Goal: Task Accomplishment & Management: Use online tool/utility

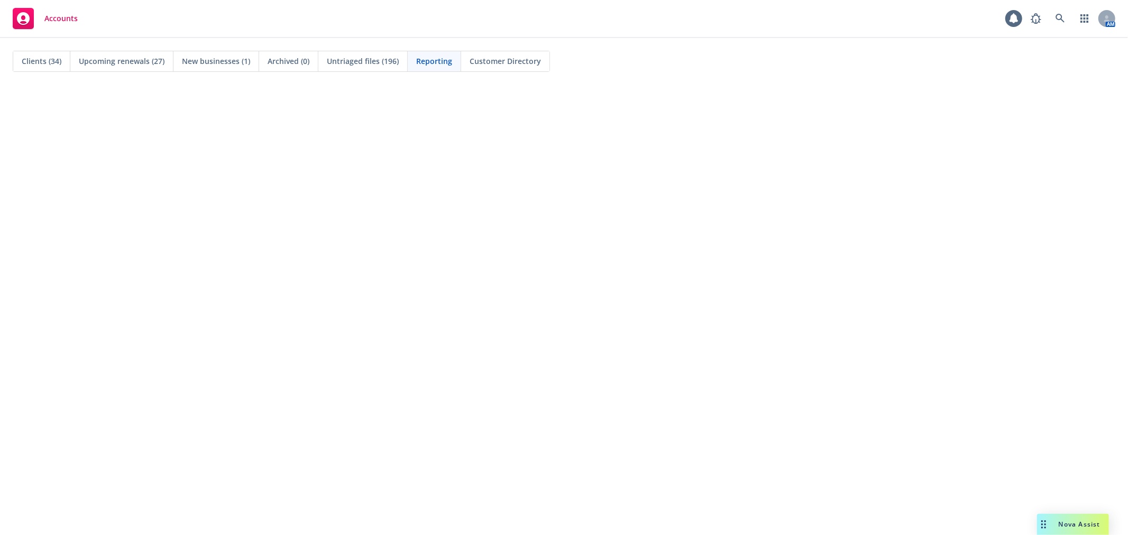
click at [41, 65] on span "Clients (34)" at bounding box center [42, 61] width 40 height 11
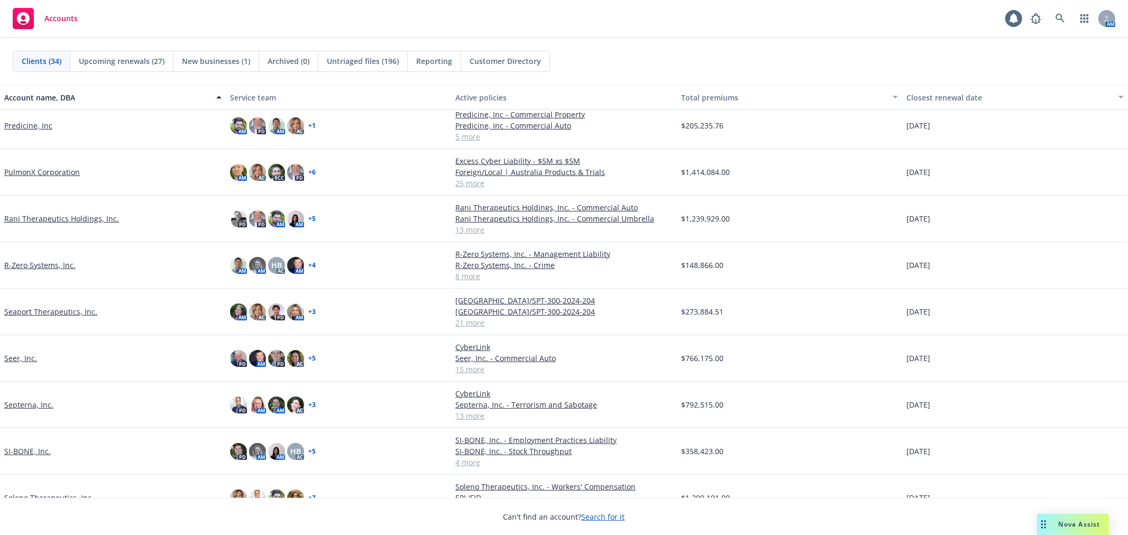
scroll to position [822, 0]
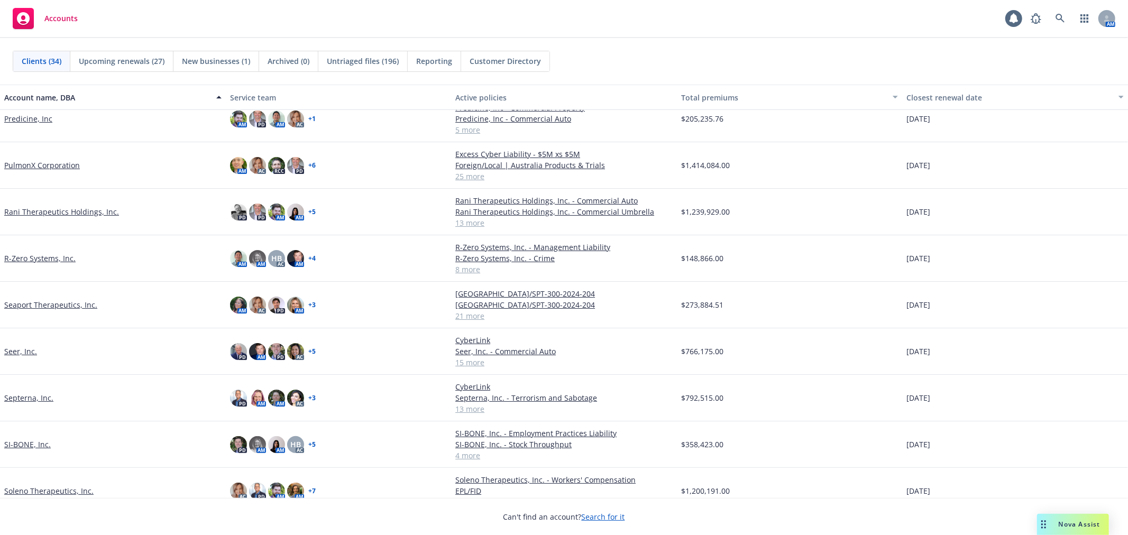
click at [32, 398] on link "Septerna, Inc." at bounding box center [28, 397] width 49 height 11
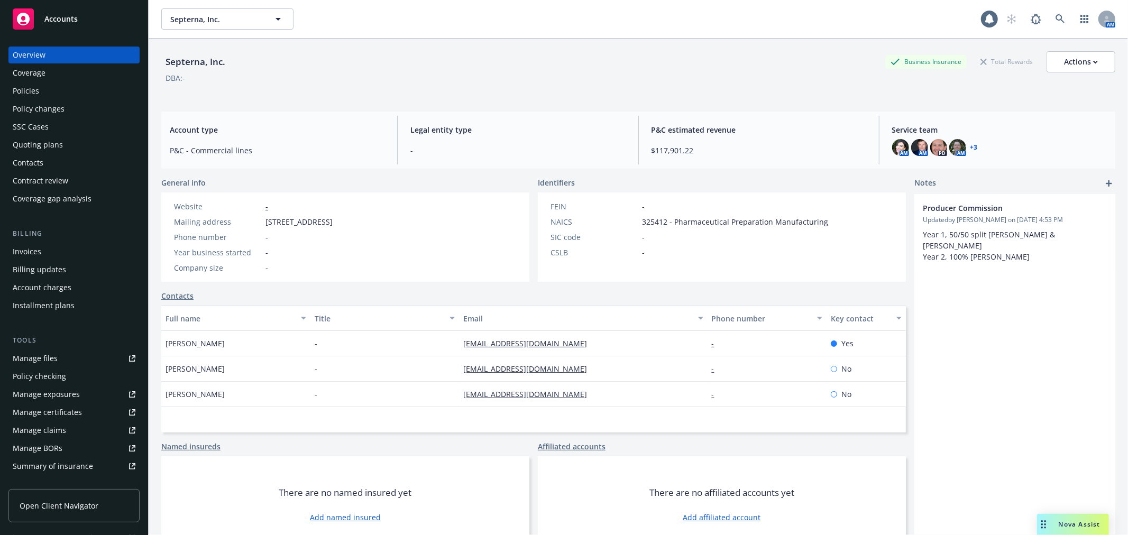
click at [54, 145] on div "Quoting plans" at bounding box center [38, 144] width 50 height 17
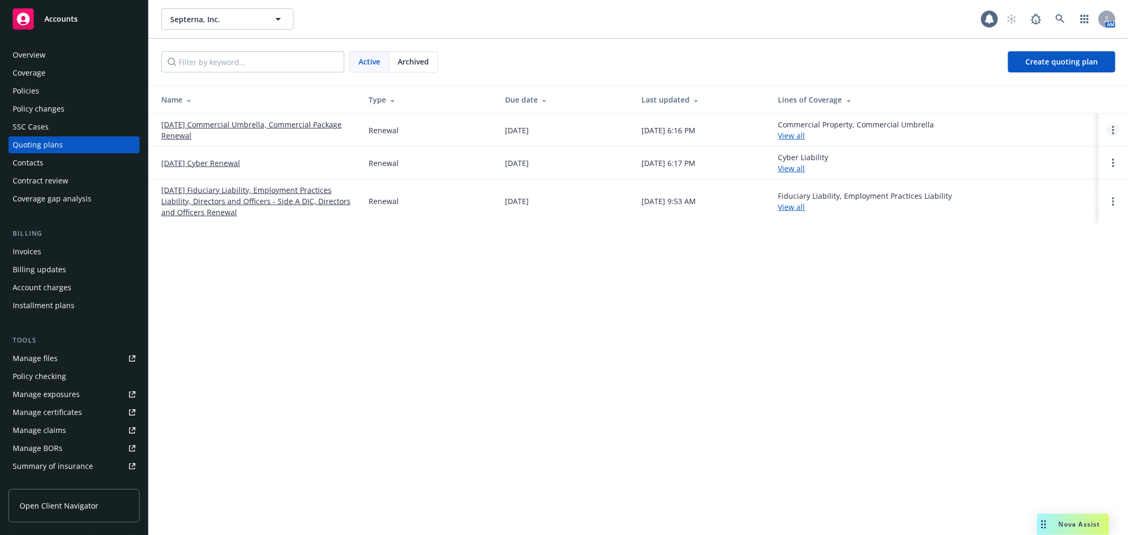
click at [1109, 128] on link "Open options" at bounding box center [1113, 130] width 13 height 13
click at [1064, 80] on span "Rename" at bounding box center [1040, 80] width 54 height 10
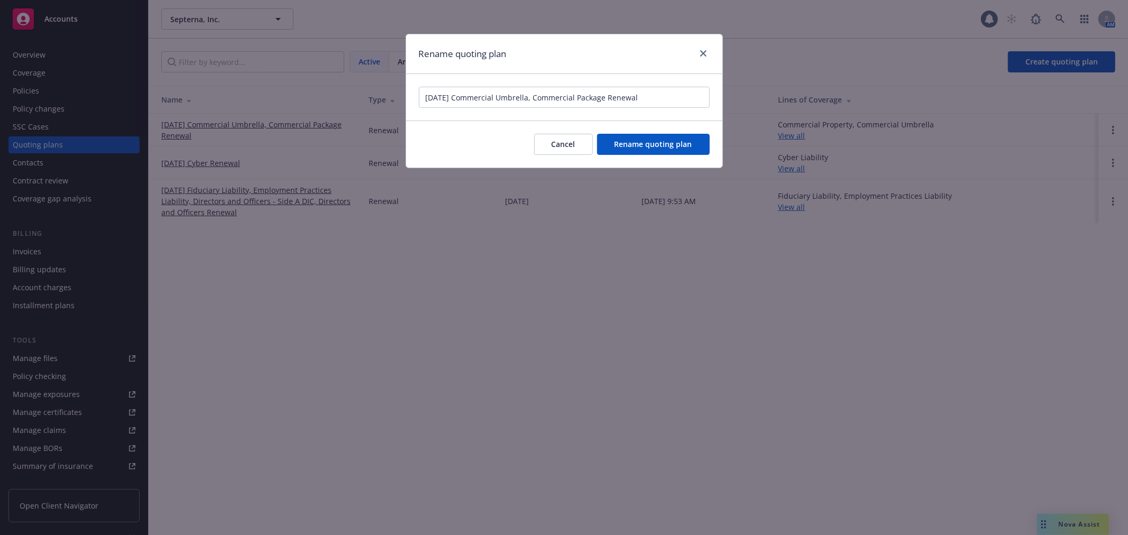
click at [443, 98] on input "01/13/26 Commercial Umbrella, Commercial Package Renewal" at bounding box center [564, 97] width 291 height 21
drag, startPoint x: 457, startPoint y: 98, endPoint x: 726, endPoint y: 100, distance: 268.1
click at [726, 100] on div "Rename quoting plan 01/01/26 Commercial Umbrella, Commercial Package Renewal Ca…" at bounding box center [564, 267] width 1128 height 535
click at [584, 87] on input "01/01/26 Business Insurance Renewals" at bounding box center [564, 97] width 291 height 21
type input "[DATE] Business Insurance Renewal"
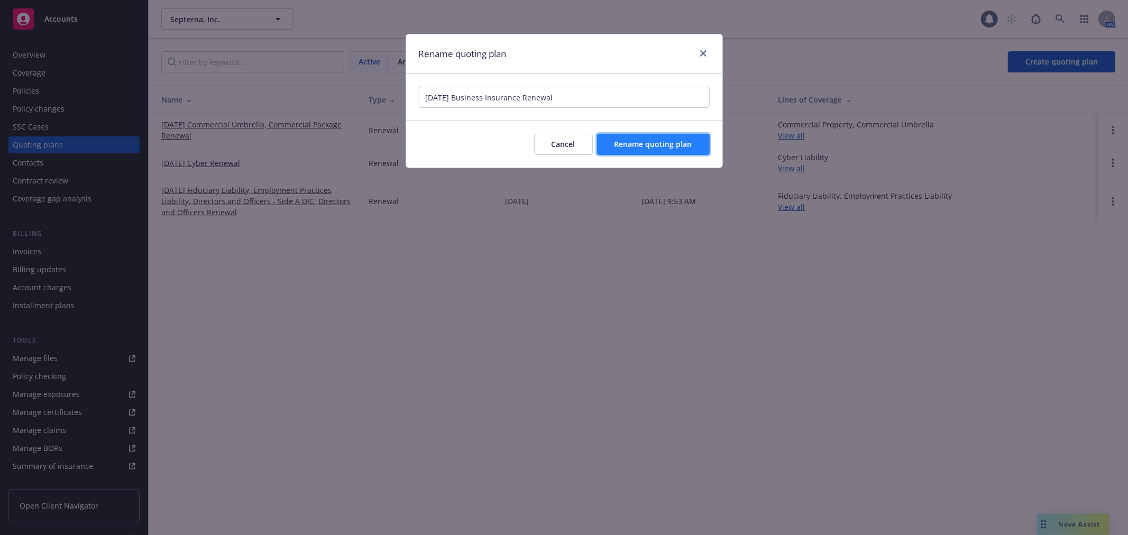
click at [618, 147] on span "Rename quoting plan" at bounding box center [654, 144] width 78 height 10
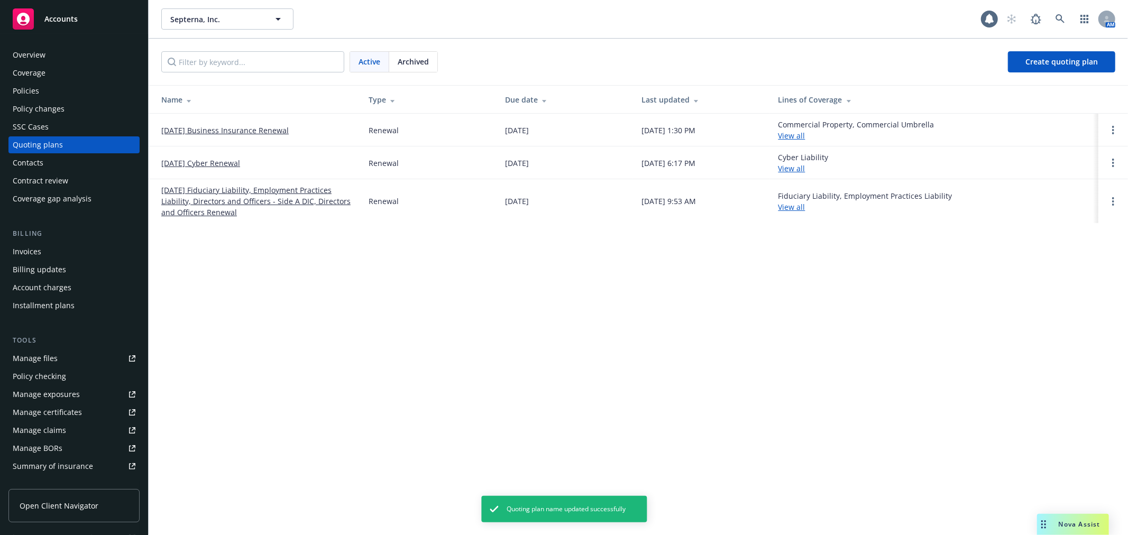
click at [228, 126] on link "[DATE] Business Insurance Renewal" at bounding box center [224, 130] width 127 height 11
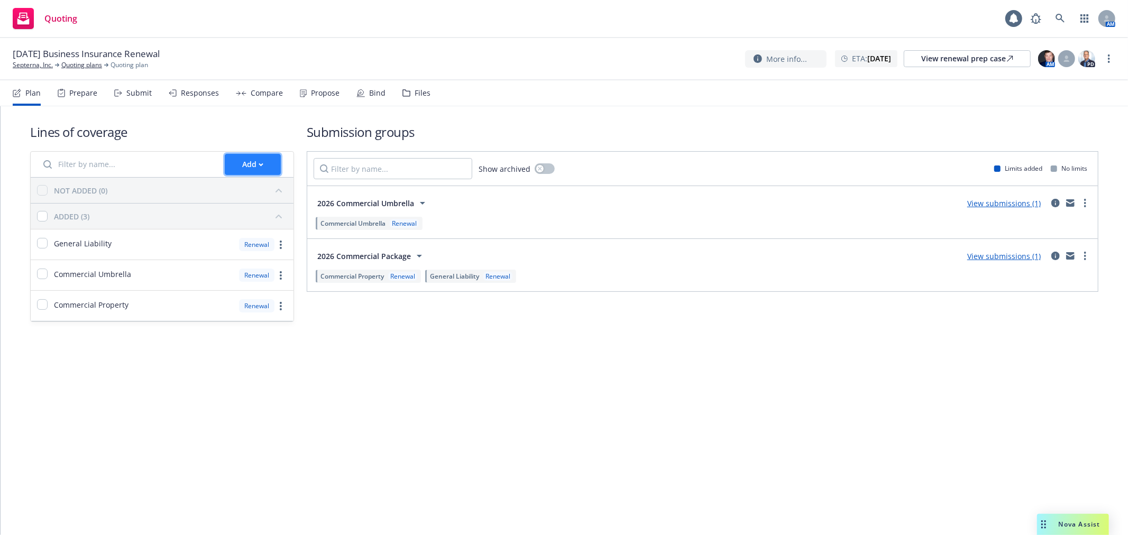
click at [239, 164] on button "Add" at bounding box center [253, 164] width 56 height 21
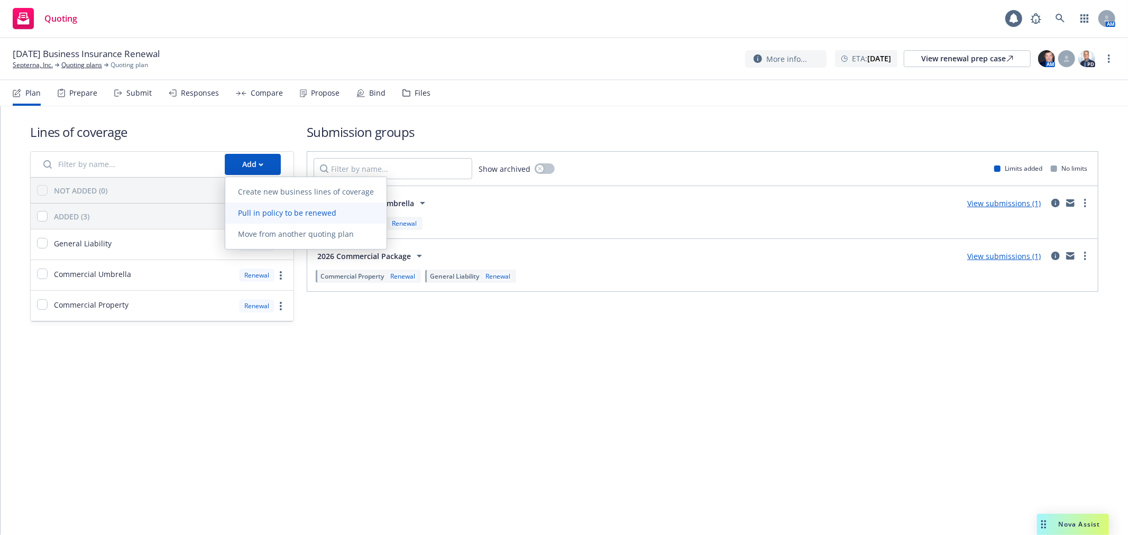
click at [256, 213] on span "Pull in policy to be renewed" at bounding box center [287, 213] width 124 height 10
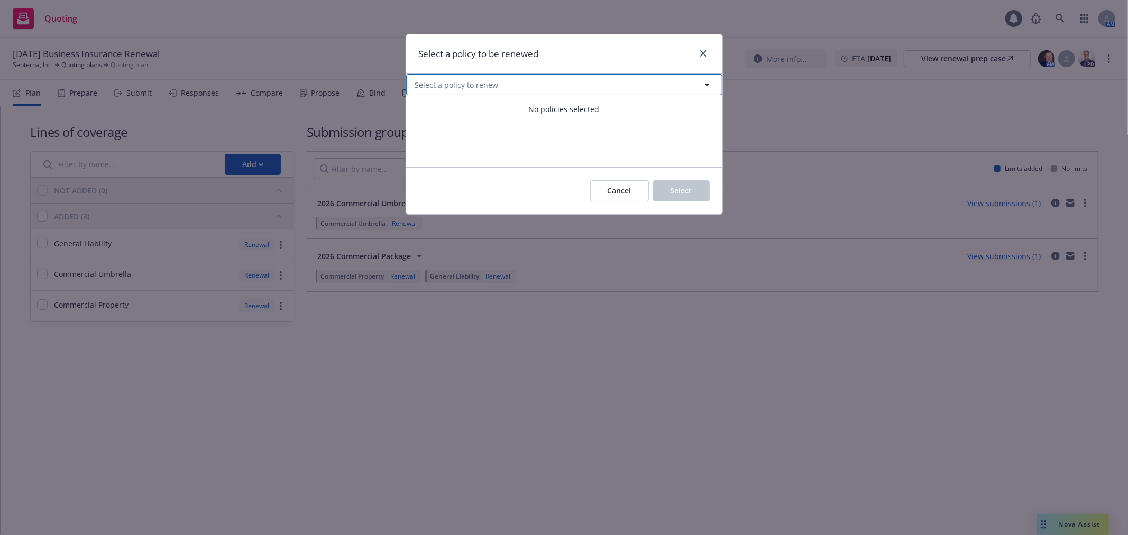
click at [511, 82] on button "Select a policy to renew" at bounding box center [564, 84] width 316 height 21
select select "ACTIVE"
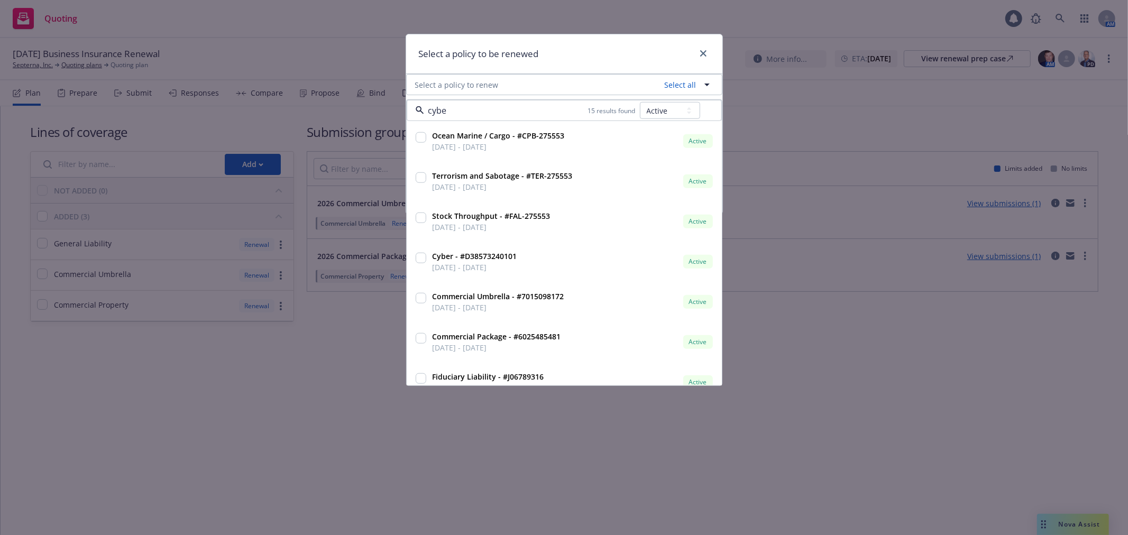
type input "cyber"
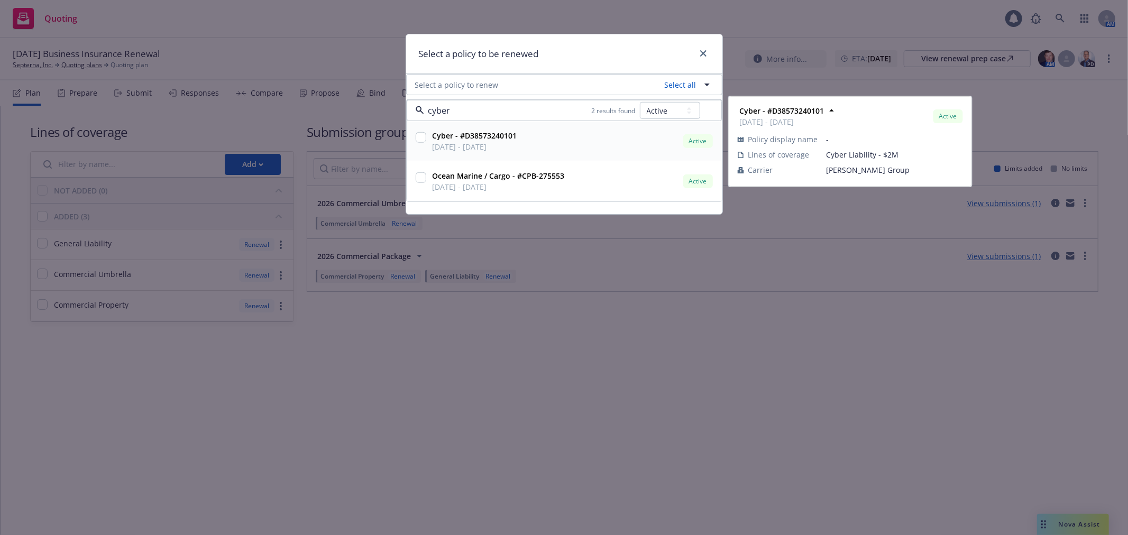
click at [418, 139] on input "checkbox" at bounding box center [421, 137] width 11 height 11
checkbox input "true"
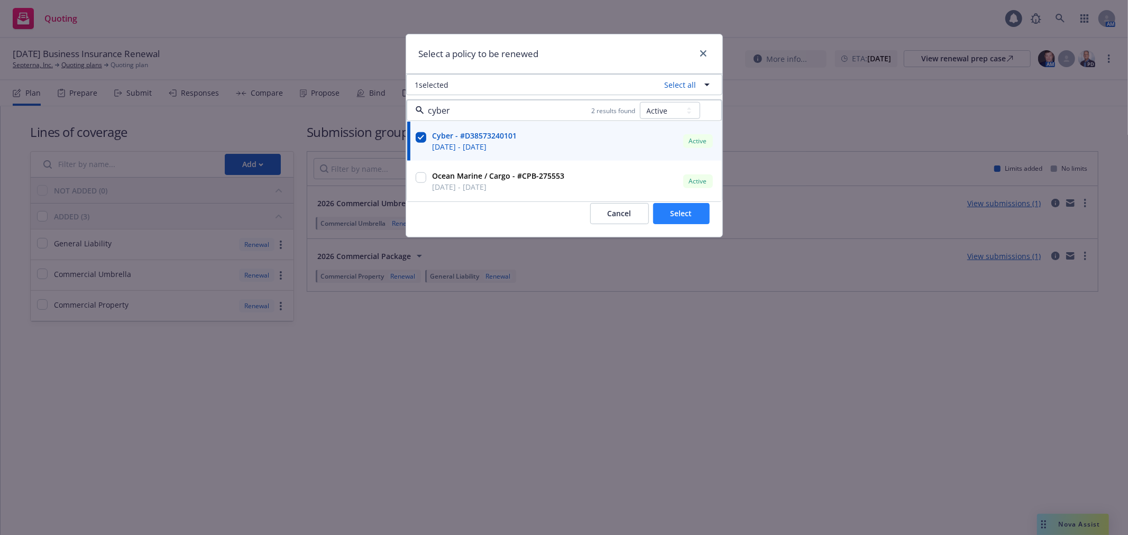
type input "cyber"
click at [678, 219] on button "Select" at bounding box center [681, 213] width 57 height 21
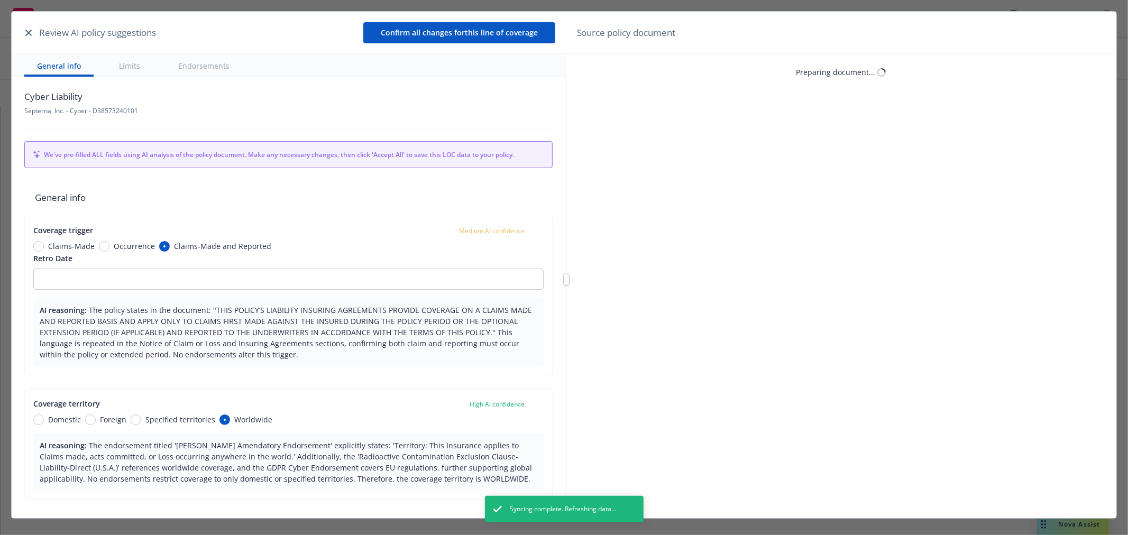
click at [30, 30] on icon "button" at bounding box center [28, 33] width 6 height 6
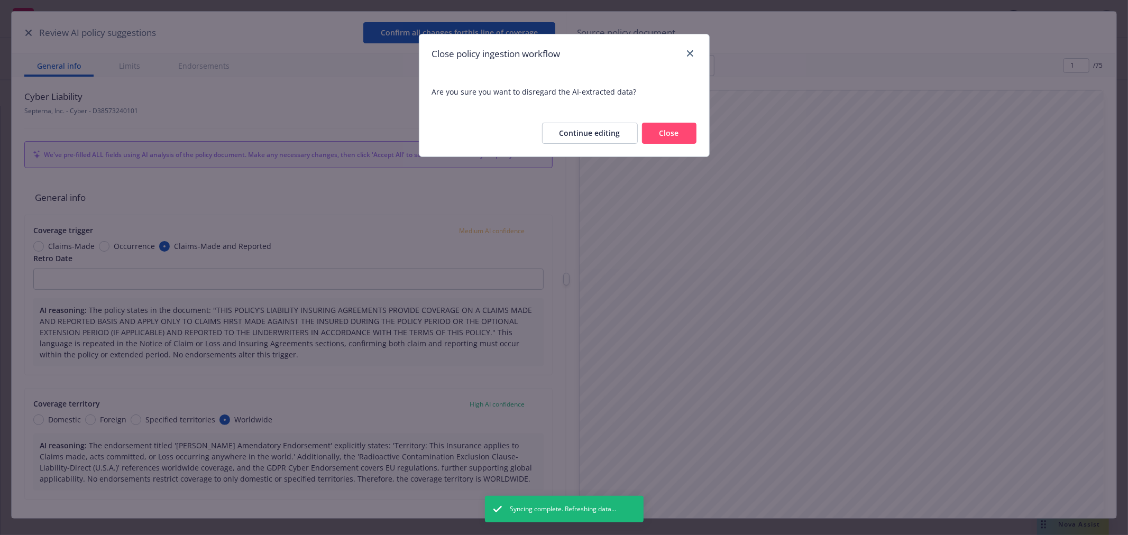
click at [670, 130] on button "Close" at bounding box center [669, 133] width 54 height 21
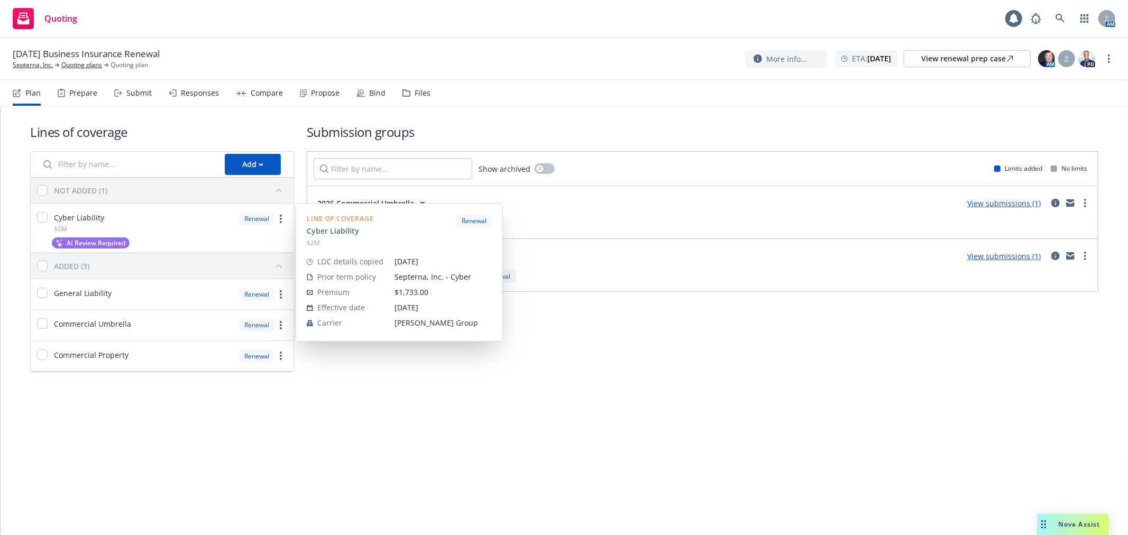
click at [41, 212] on div "Cyber Liability $2M" at bounding box center [68, 221] width 74 height 34
checkbox input "true"
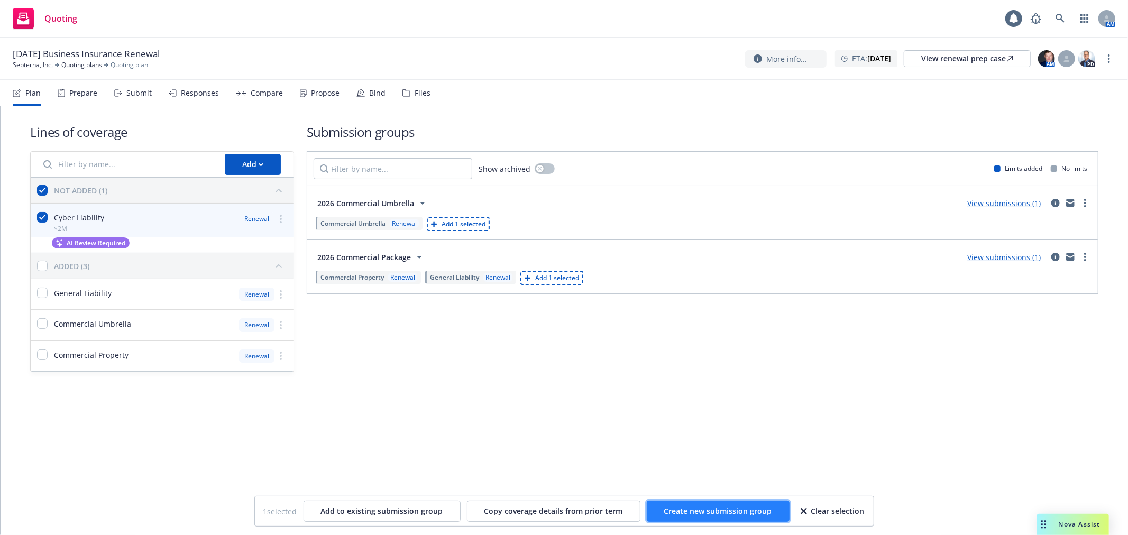
click at [703, 515] on span "Create new submission group" at bounding box center [718, 511] width 108 height 10
checkbox input "false"
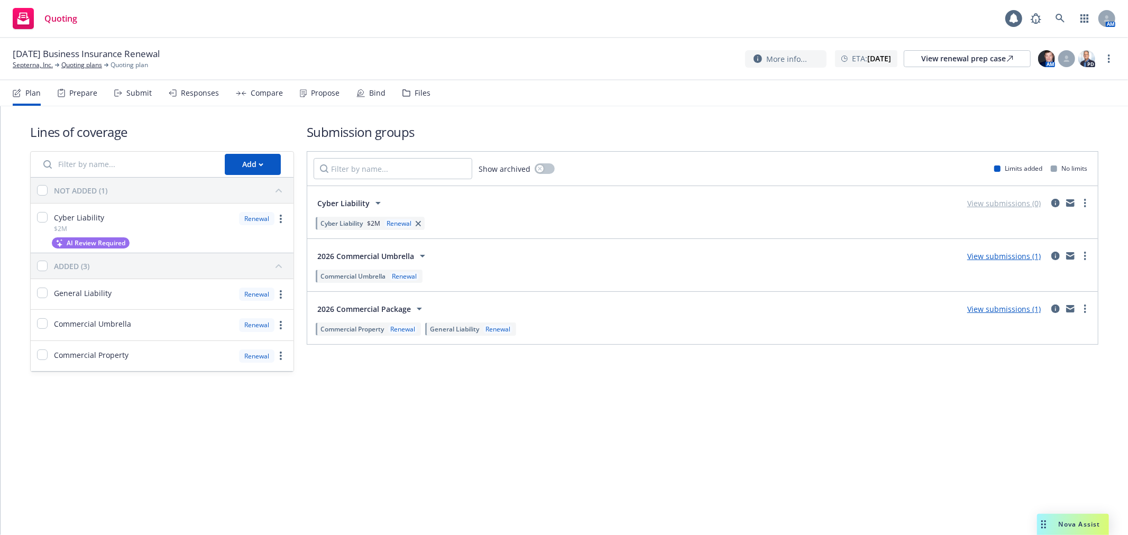
click at [632, 436] on div "Lines of coverage Add NOT ADDED (1) Cyber Liability $2M Renewal AI Review Requi…" at bounding box center [564, 320] width 1127 height 429
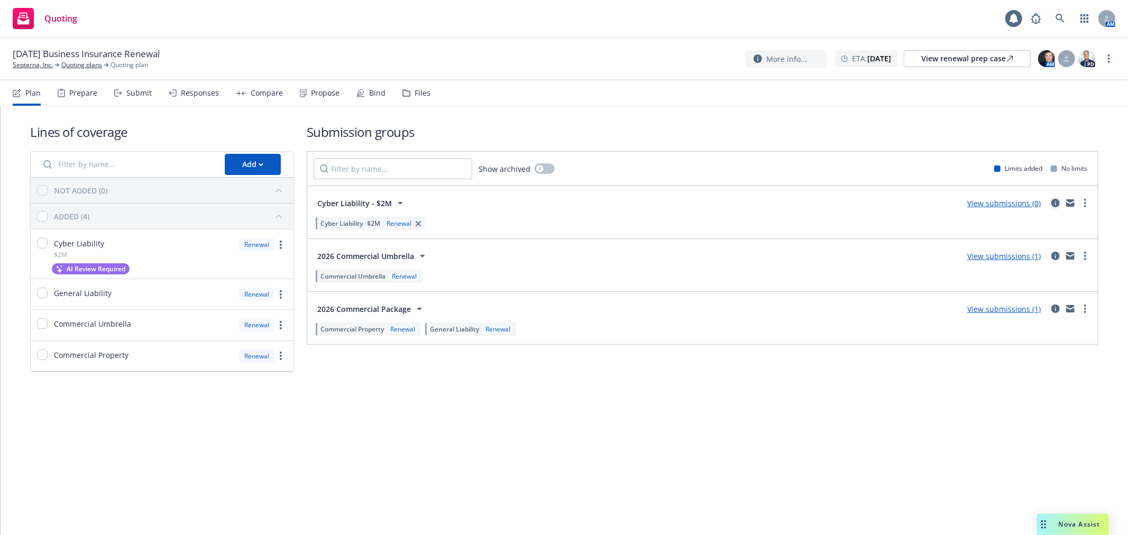
click at [1059, 203] on icon "circleInformation" at bounding box center [1055, 203] width 8 height 8
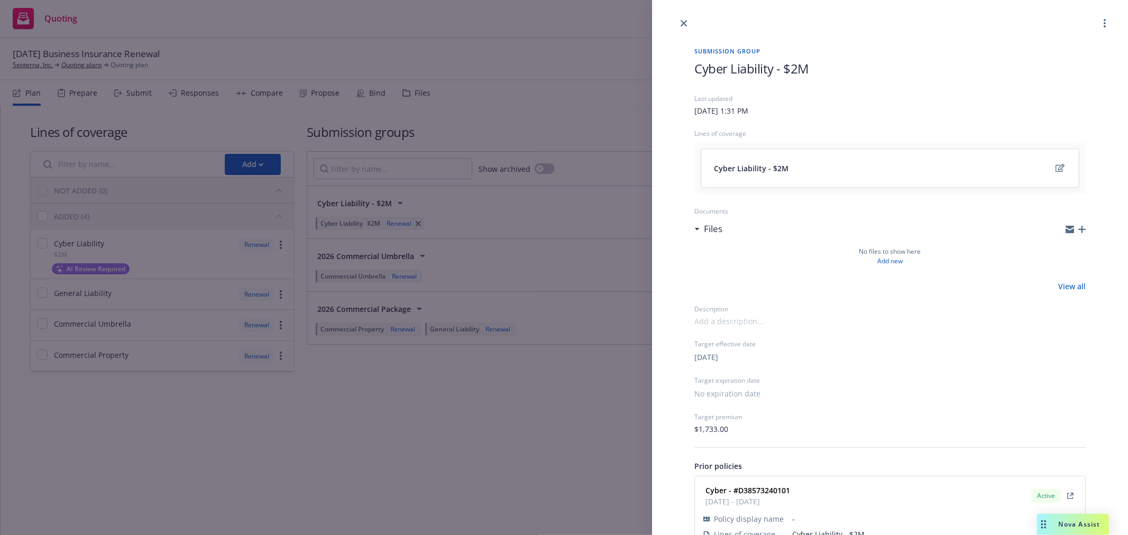
click at [691, 66] on div "Submission group Cyber Liability - $2M Last updated Friday, September 26, 2025 …" at bounding box center [889, 307] width 425 height 554
click at [683, 20] on icon "close" at bounding box center [684, 23] width 6 height 6
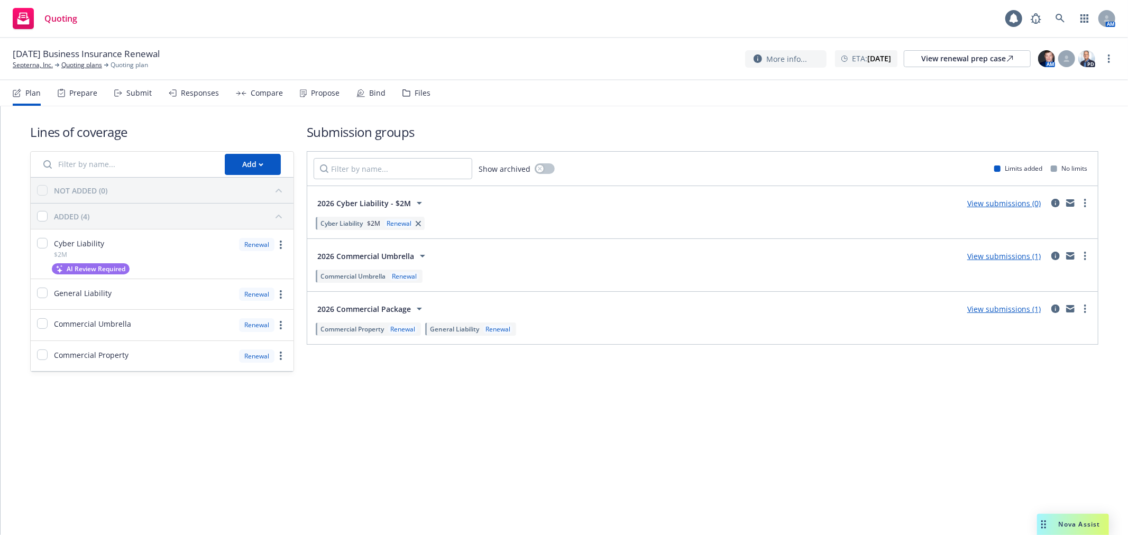
click at [114, 164] on input "Filter by name..." at bounding box center [127, 164] width 181 height 21
click at [245, 165] on div "Add" at bounding box center [252, 164] width 21 height 20
click at [288, 194] on span "Create new business lines of coverage" at bounding box center [305, 192] width 161 height 10
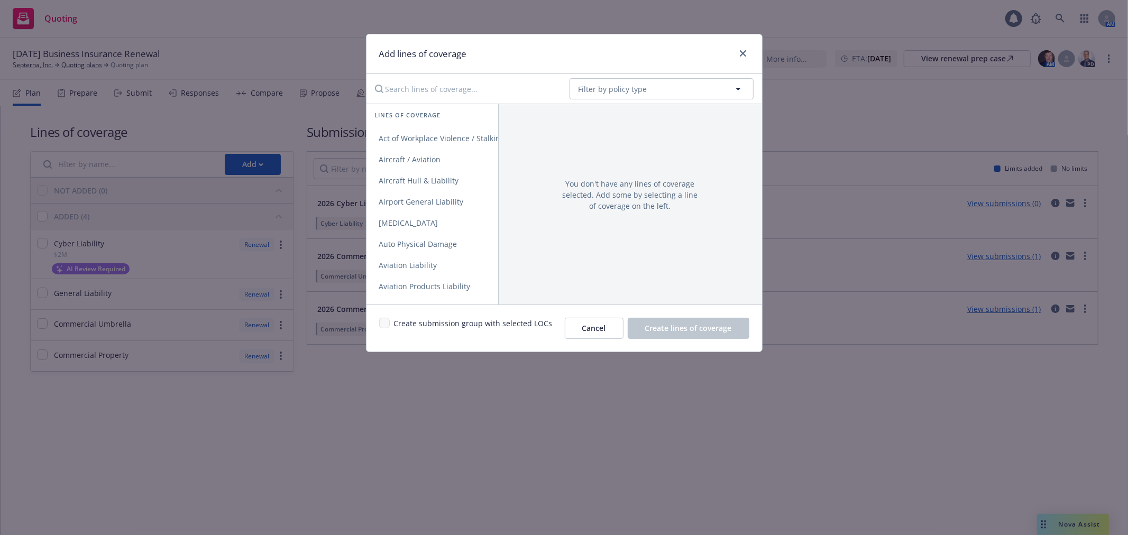
click at [482, 87] on input "Search lines of coverage..." at bounding box center [465, 88] width 192 height 21
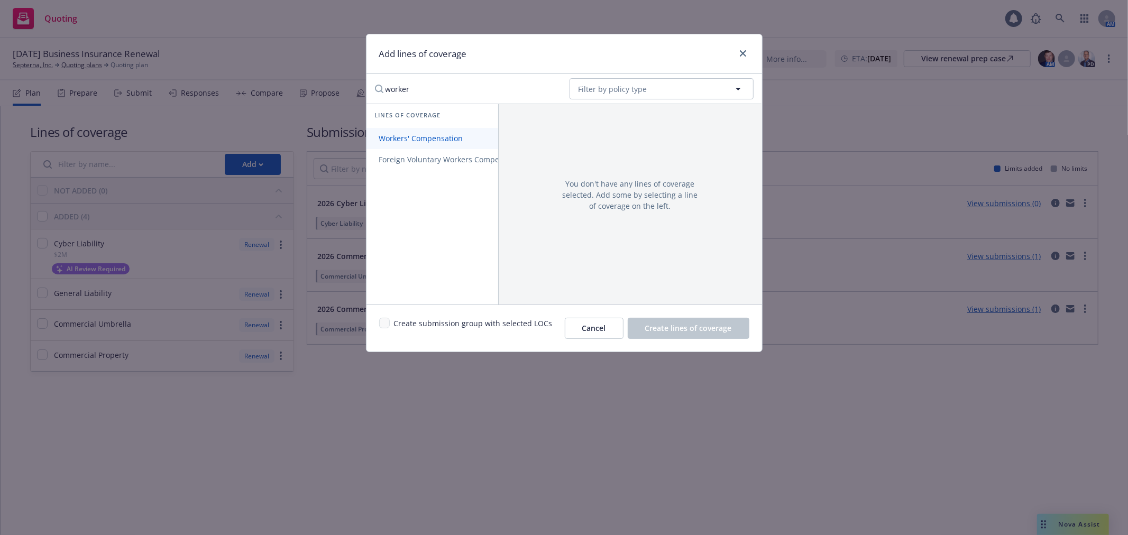
type input "worker"
click at [427, 139] on span "Workers' Compensation" at bounding box center [420, 138] width 109 height 10
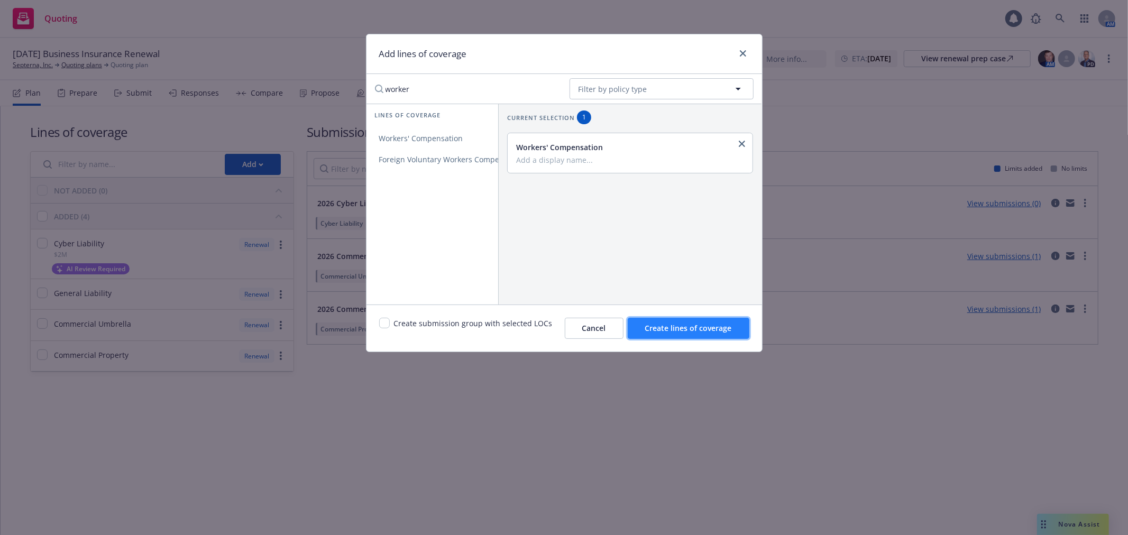
click at [691, 328] on span "Create lines of coverage" at bounding box center [688, 328] width 87 height 10
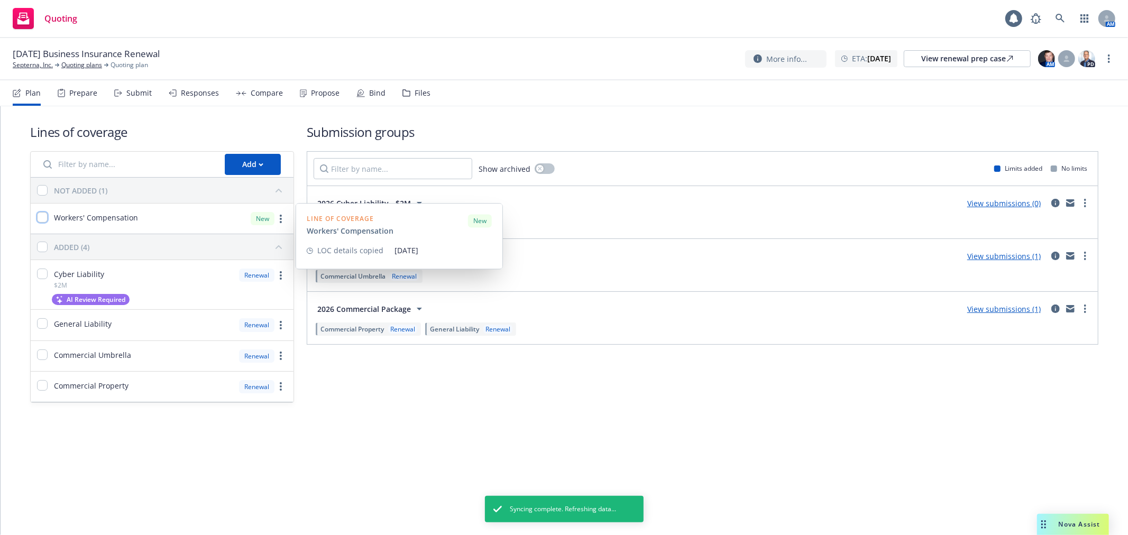
click at [41, 214] on input "checkbox" at bounding box center [42, 217] width 11 height 11
checkbox input "true"
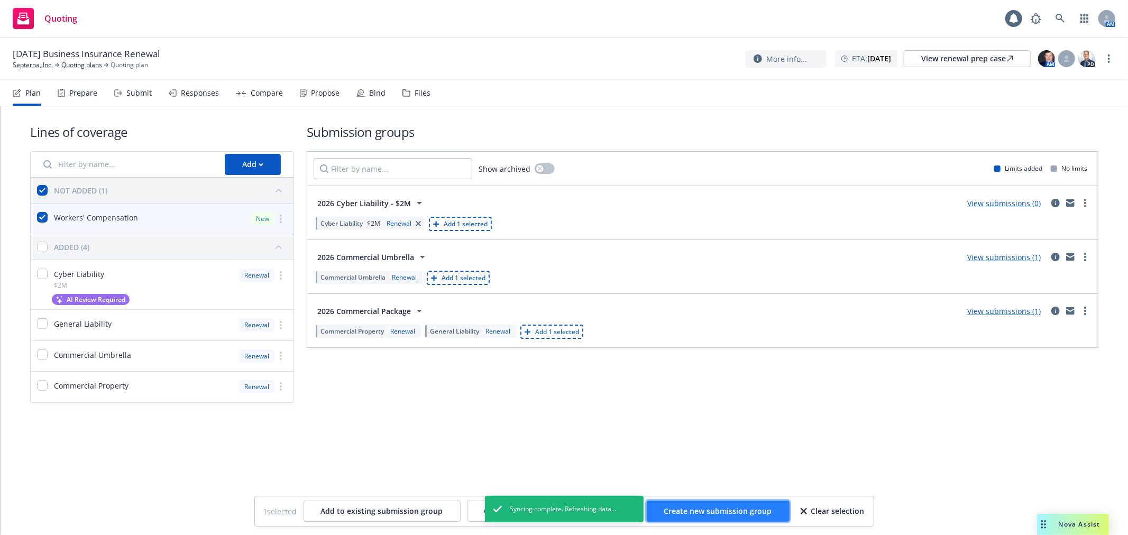
click at [710, 513] on span "Create new submission group" at bounding box center [718, 511] width 108 height 10
checkbox input "false"
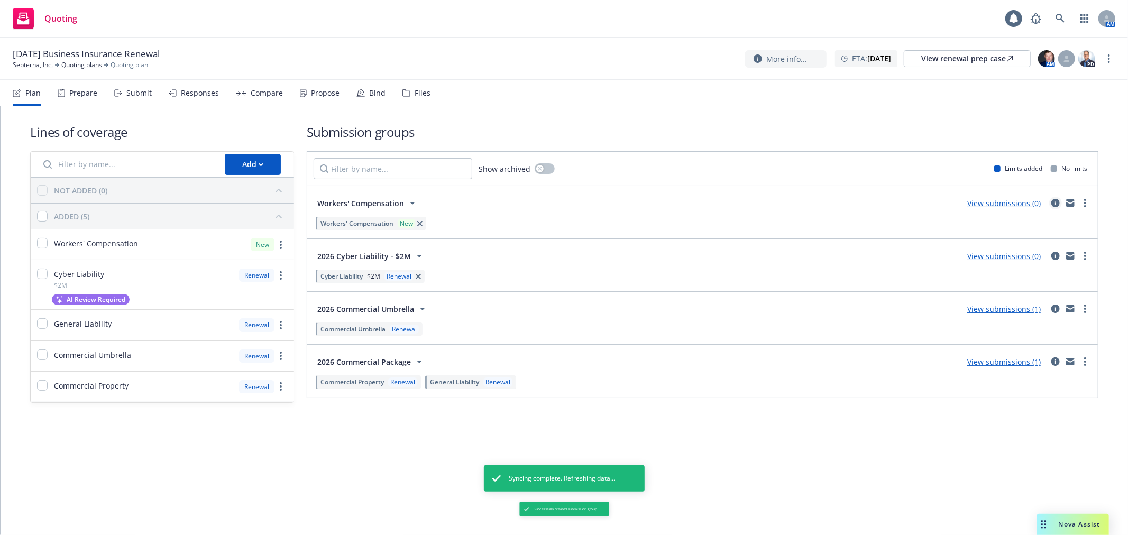
click at [1056, 203] on icon "circleInformation" at bounding box center [1055, 203] width 8 height 8
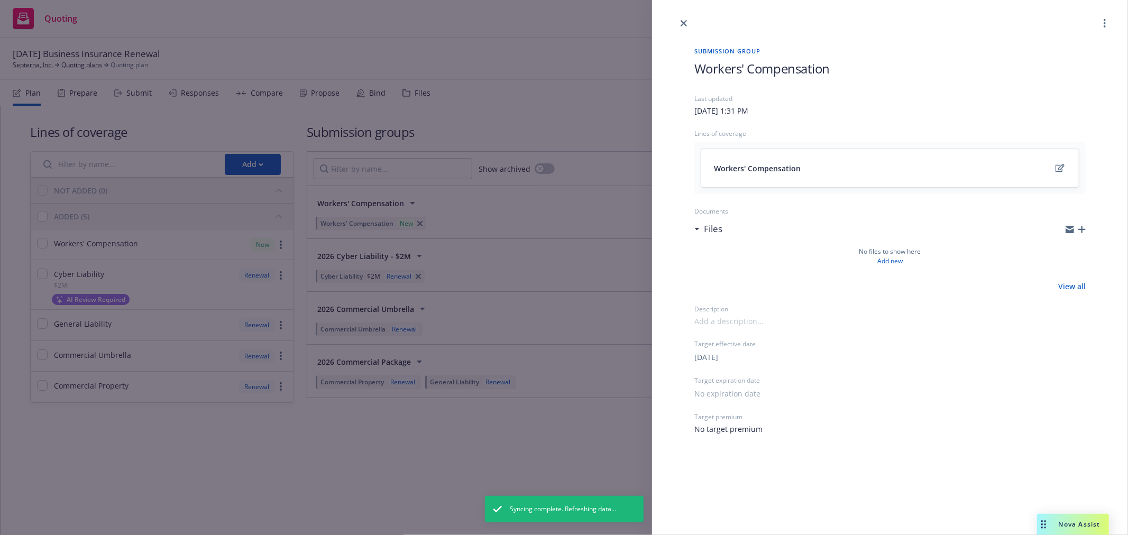
click at [694, 65] on span "Workers' Compensation" at bounding box center [761, 68] width 135 height 17
click at [685, 23] on icon "close" at bounding box center [684, 23] width 6 height 6
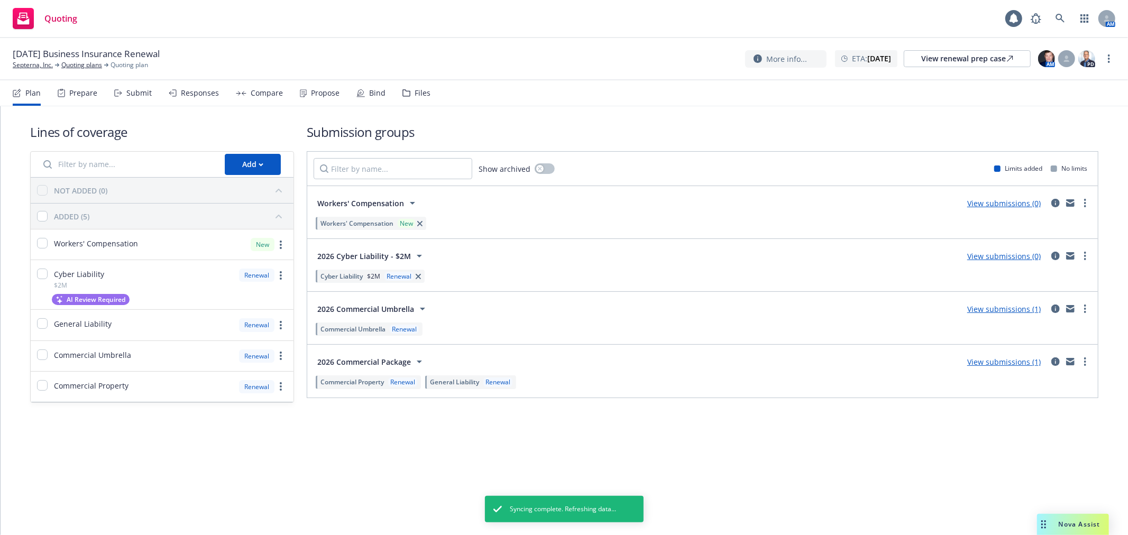
click at [534, 69] on div "01/01/26 Business Insurance Renewal Septerna, Inc. Quoting plans Quoting plan M…" at bounding box center [564, 59] width 1103 height 22
click at [410, 82] on div "Files" at bounding box center [416, 92] width 28 height 25
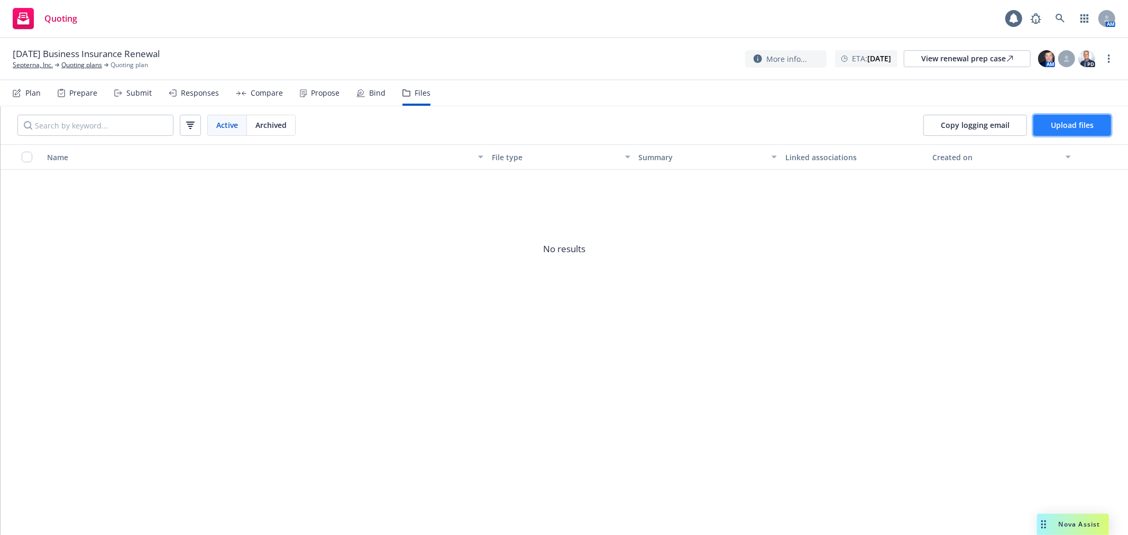
click at [1068, 122] on span "Upload files" at bounding box center [1072, 125] width 43 height 10
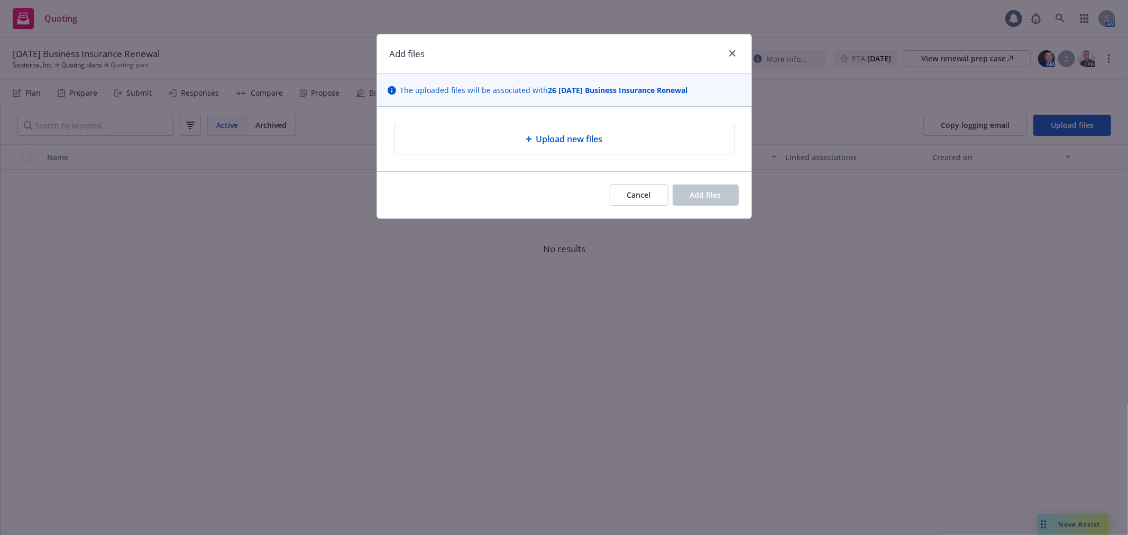
type textarea "x"
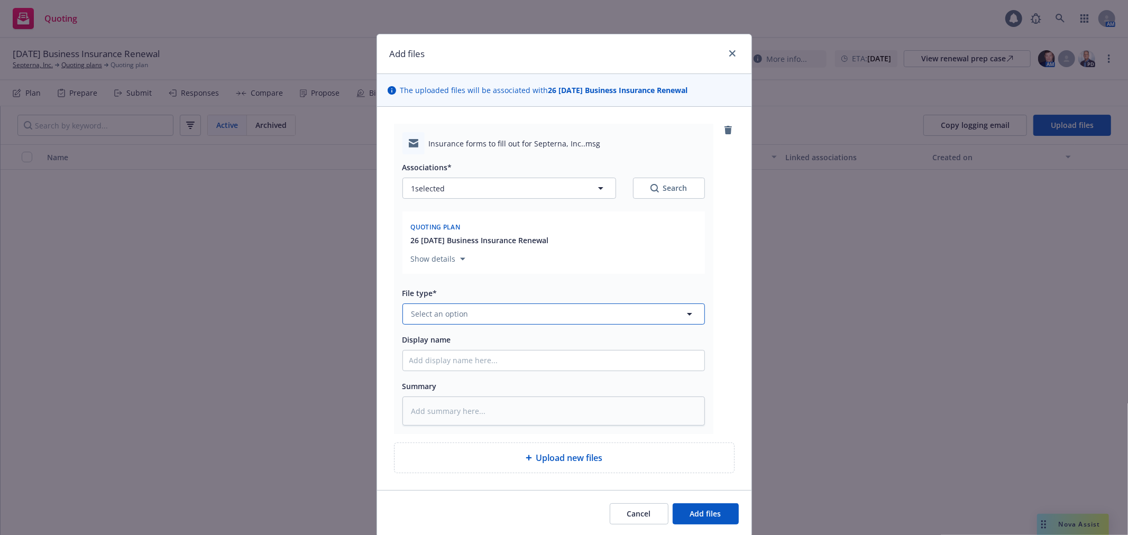
click at [471, 318] on button "Select an option" at bounding box center [553, 314] width 302 height 21
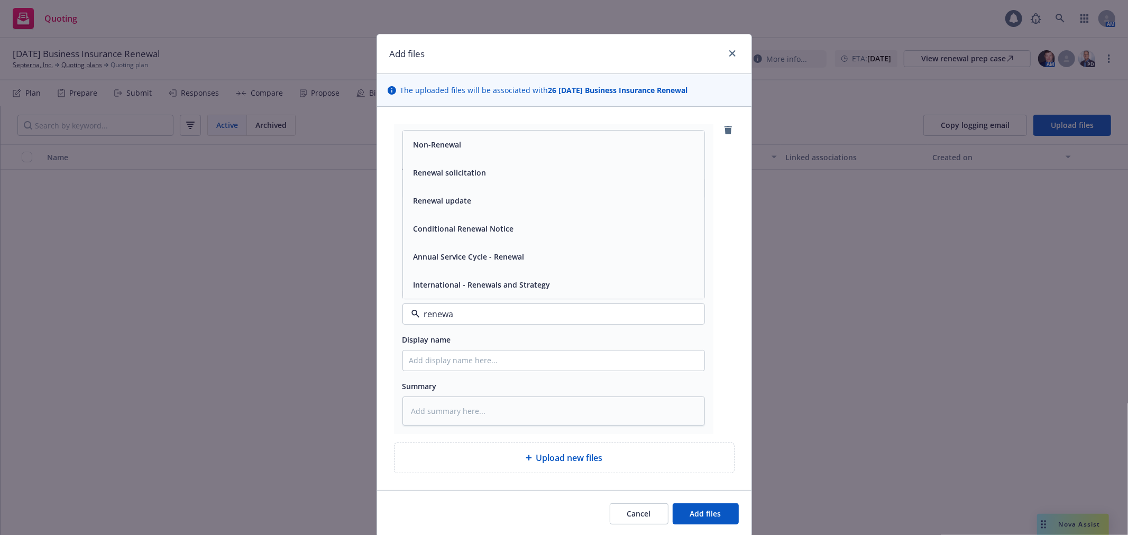
type input "renewal"
click at [439, 177] on span "Renewal solicitation" at bounding box center [450, 172] width 73 height 11
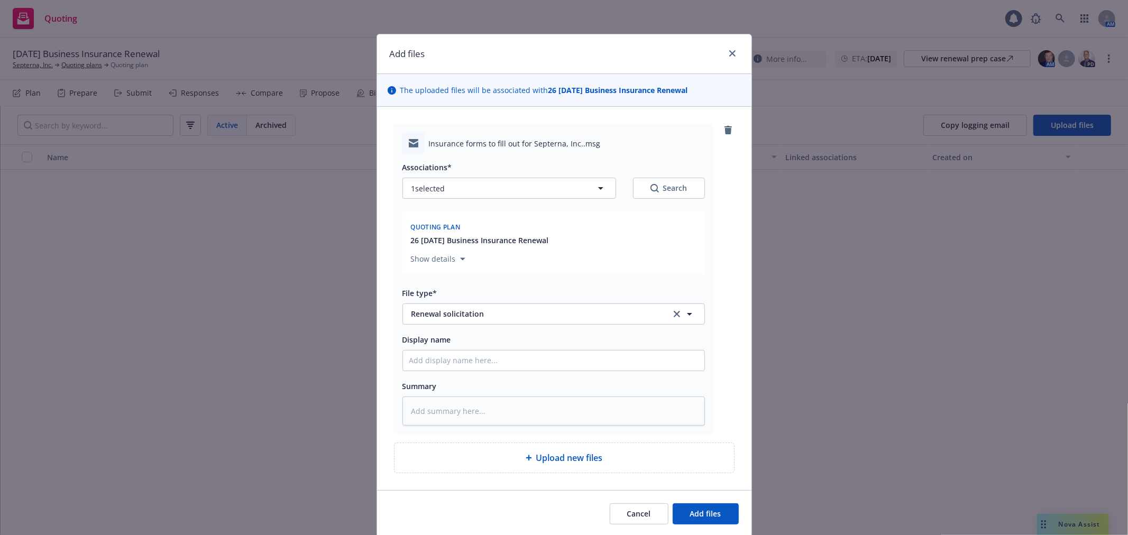
click at [643, 83] on div "The uploaded files will be associated with 26 01/01/26 Business Insurance Renew…" at bounding box center [564, 90] width 374 height 33
click at [642, 86] on strong "26 01/01/26 Business Insurance Renewal" at bounding box center [618, 90] width 140 height 10
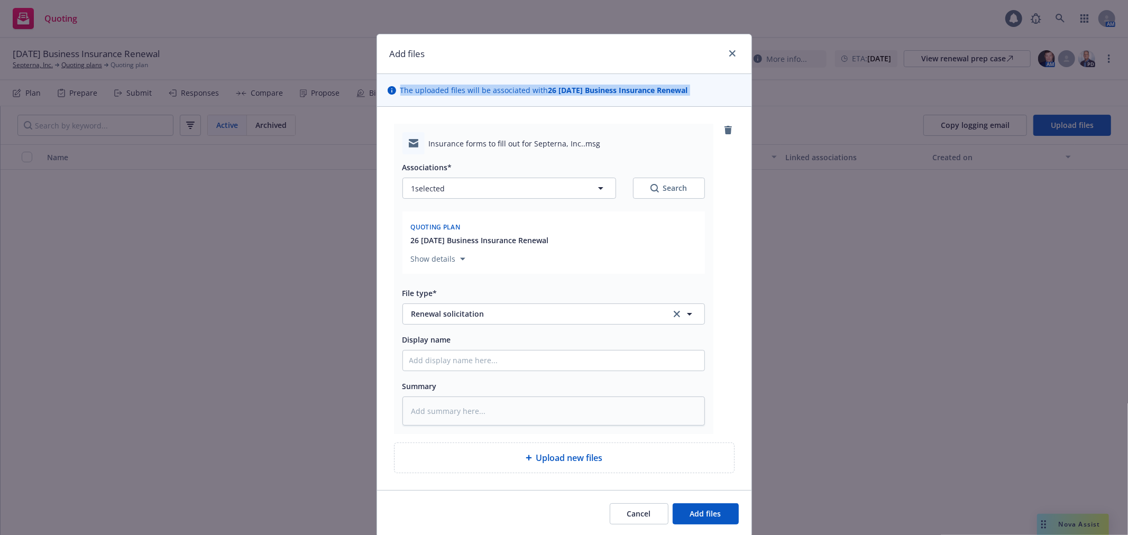
click at [642, 86] on strong "26 01/01/26 Business Insurance Renewal" at bounding box center [618, 90] width 140 height 10
click at [577, 141] on span "Insurance forms to fill out for Septerna, Inc..msg" at bounding box center [515, 143] width 172 height 11
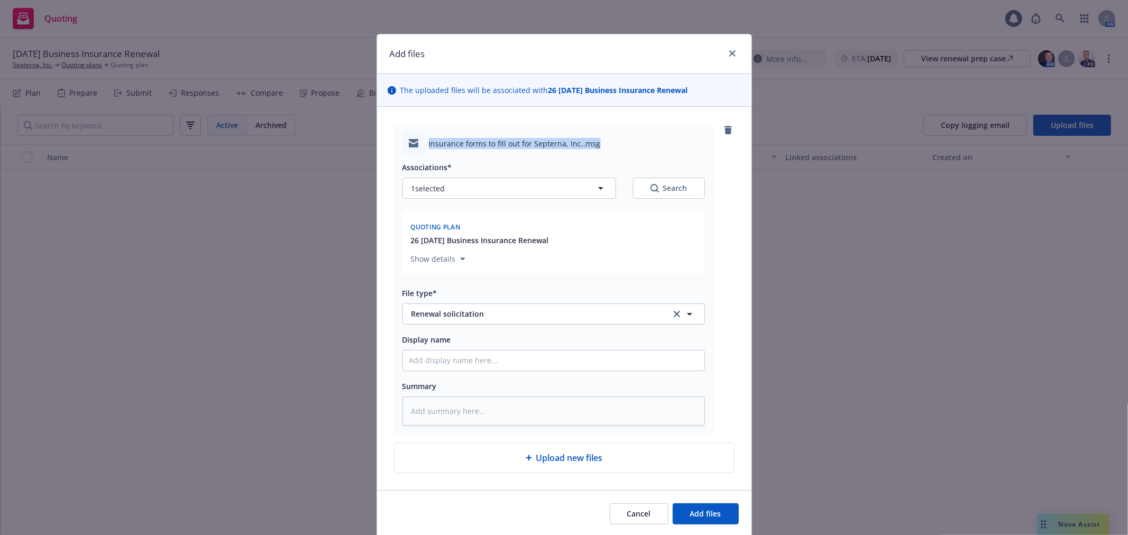
click at [577, 141] on span "Insurance forms to fill out for Septerna, Inc..msg" at bounding box center [515, 143] width 172 height 11
copy span "Insurance forms to fill out for Septerna, Inc..msg"
click at [511, 371] on div at bounding box center [553, 360] width 302 height 21
click at [516, 363] on input "Display name" at bounding box center [553, 361] width 301 height 20
paste input "Insurance forms to fill out for Septerna, Inc..msg"
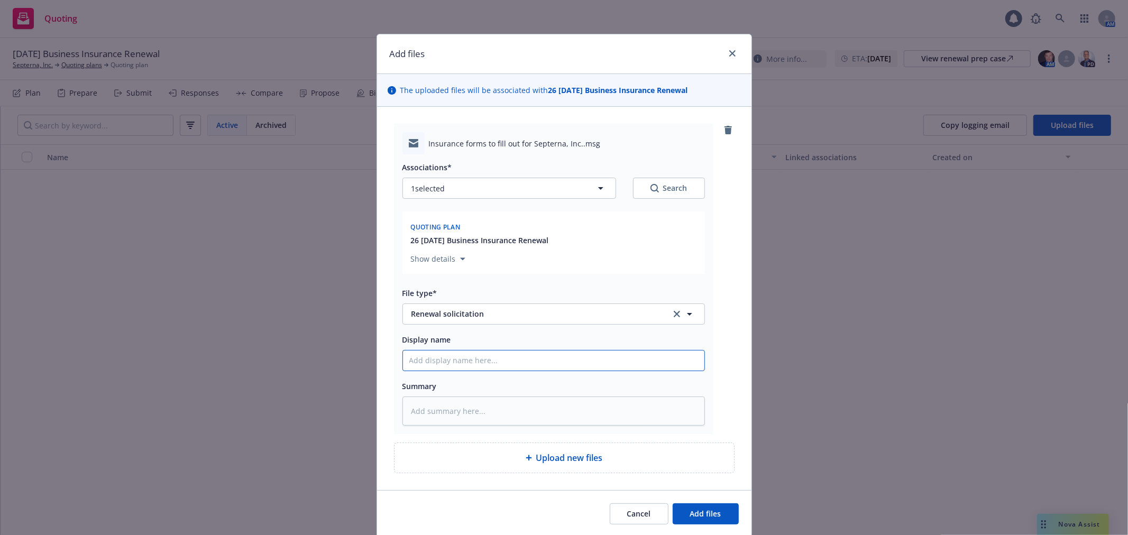
type textarea "x"
type input "Insurance forms to fill out for Septerna, Inc..msg"
type textarea "x"
type input "Insurance forms to fill out for Septerna, Inc..ms"
type textarea "x"
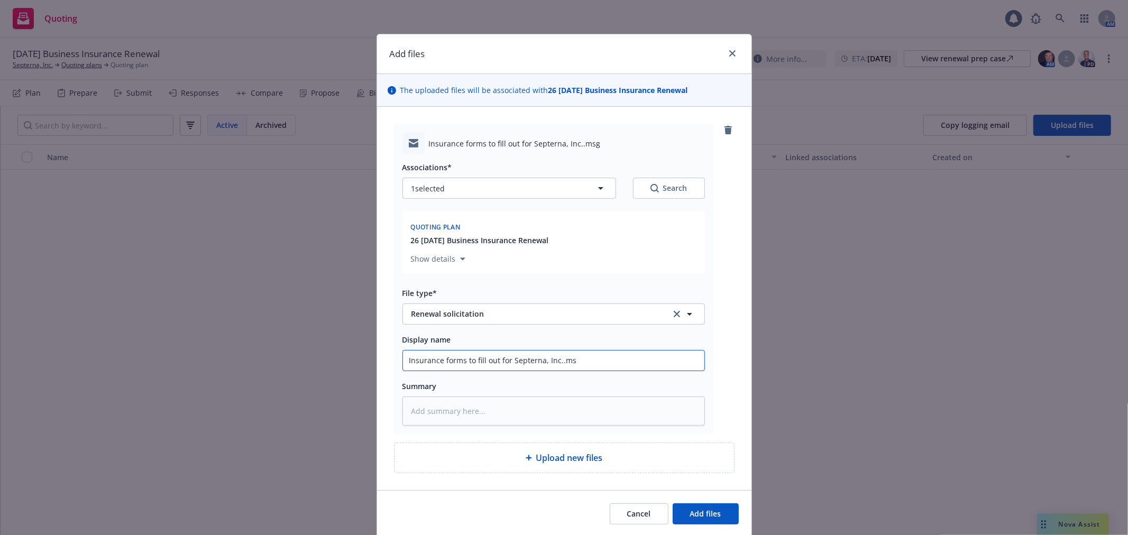
type input "Insurance forms to fill out for Septerna, Inc..m"
type textarea "x"
type input "Insurance forms to fill out for Septerna, Inc.."
type textarea "x"
type input "Insurance forms to fill out for Septerna, Inc."
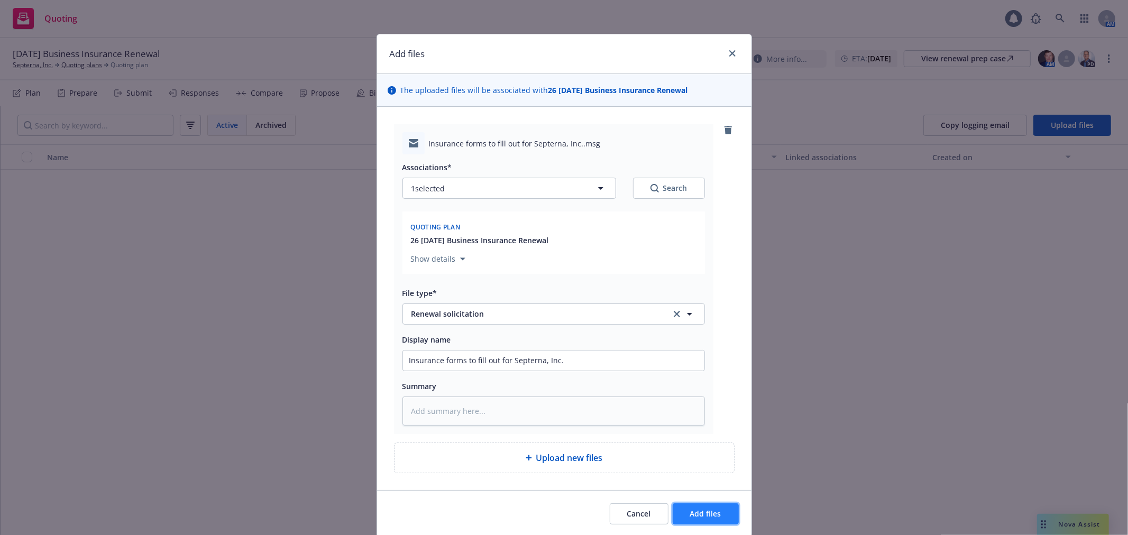
click at [690, 511] on span "Add files" at bounding box center [705, 514] width 31 height 10
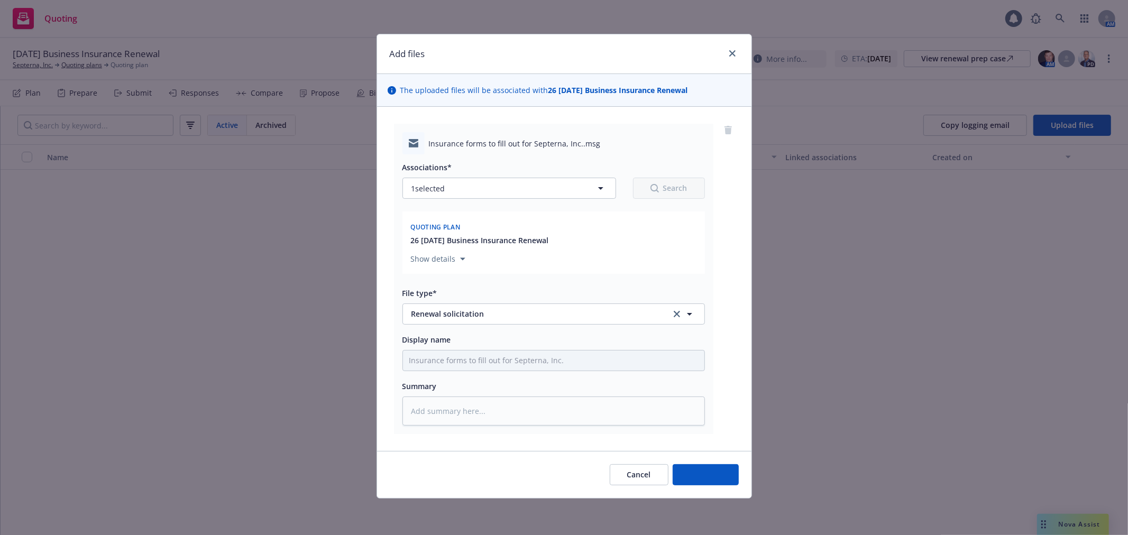
type textarea "x"
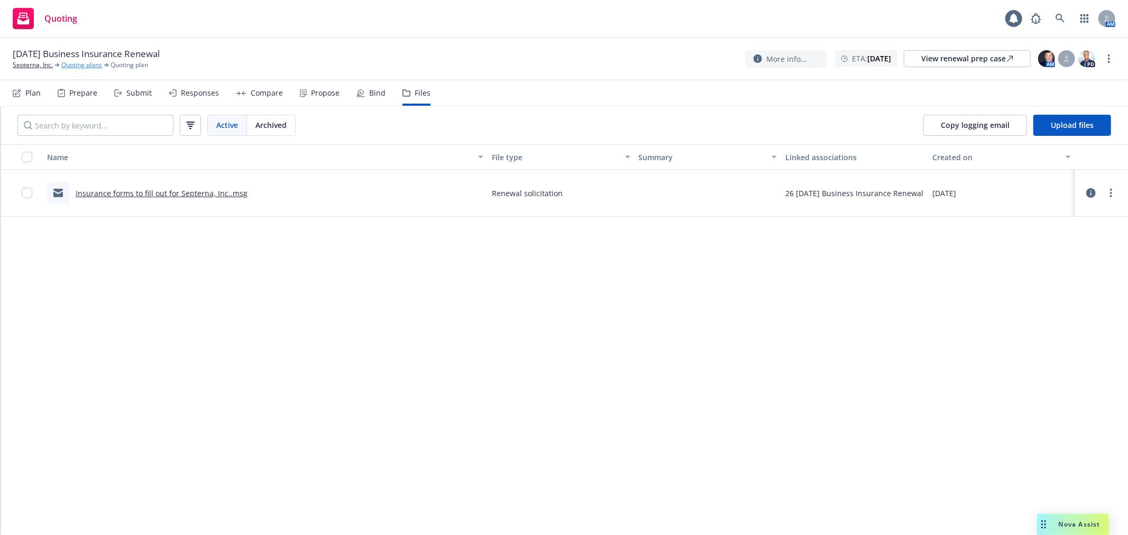
click at [71, 65] on link "Quoting plans" at bounding box center [81, 65] width 41 height 10
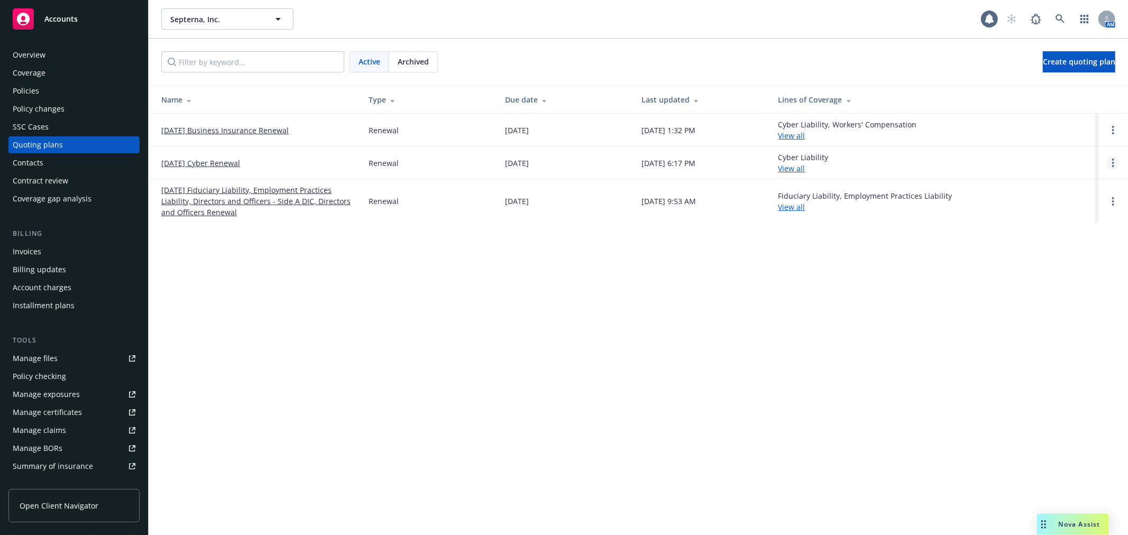
click at [1112, 164] on icon "Open options" at bounding box center [1113, 163] width 2 height 8
click at [239, 133] on link "01/01/26 Business Insurance Renewal" at bounding box center [224, 130] width 127 height 11
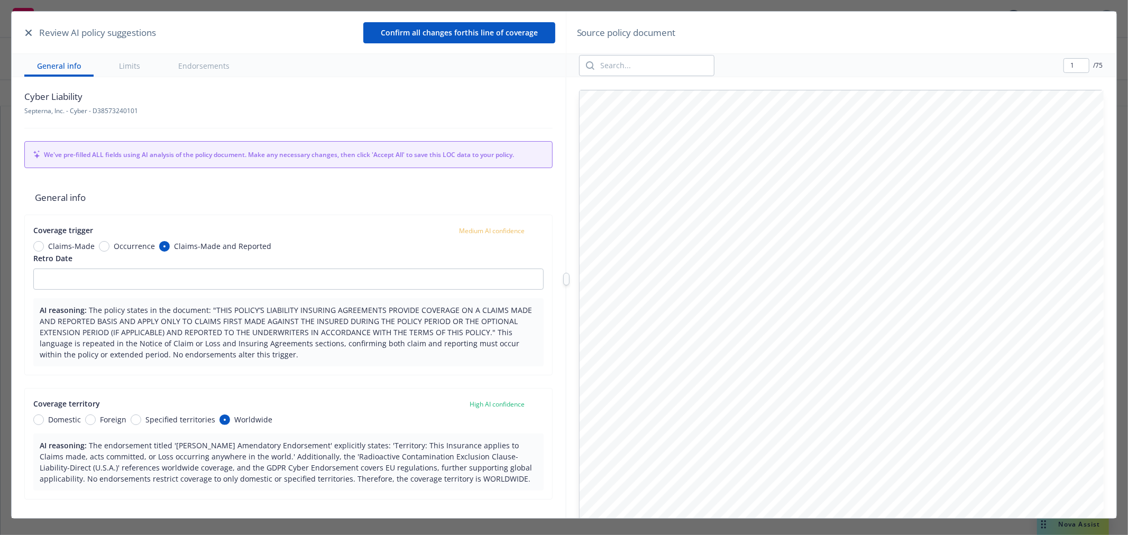
click at [26, 30] on icon "button" at bounding box center [28, 33] width 6 height 6
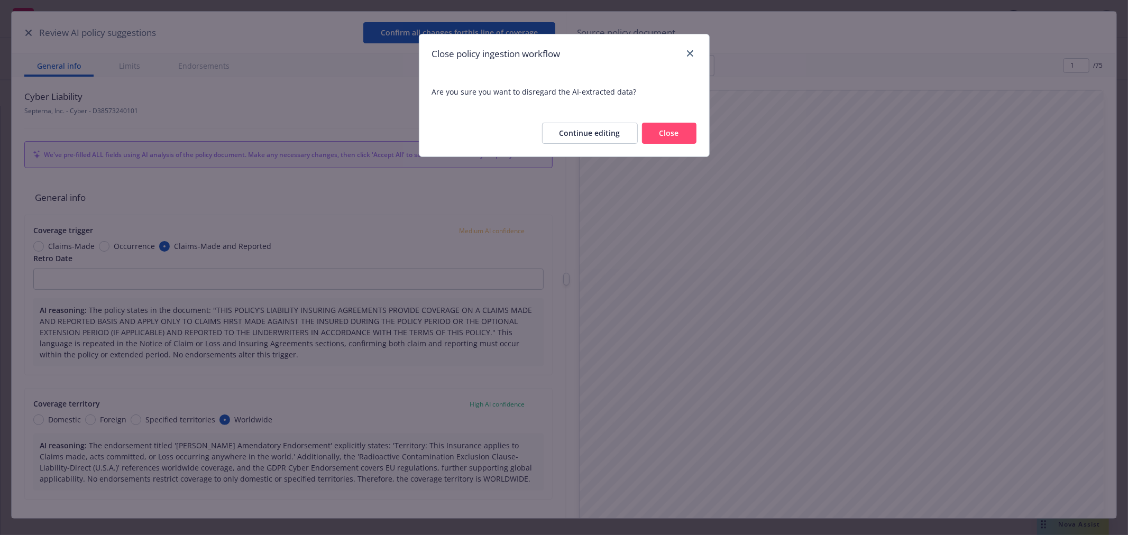
click at [665, 133] on button "Close" at bounding box center [669, 133] width 54 height 21
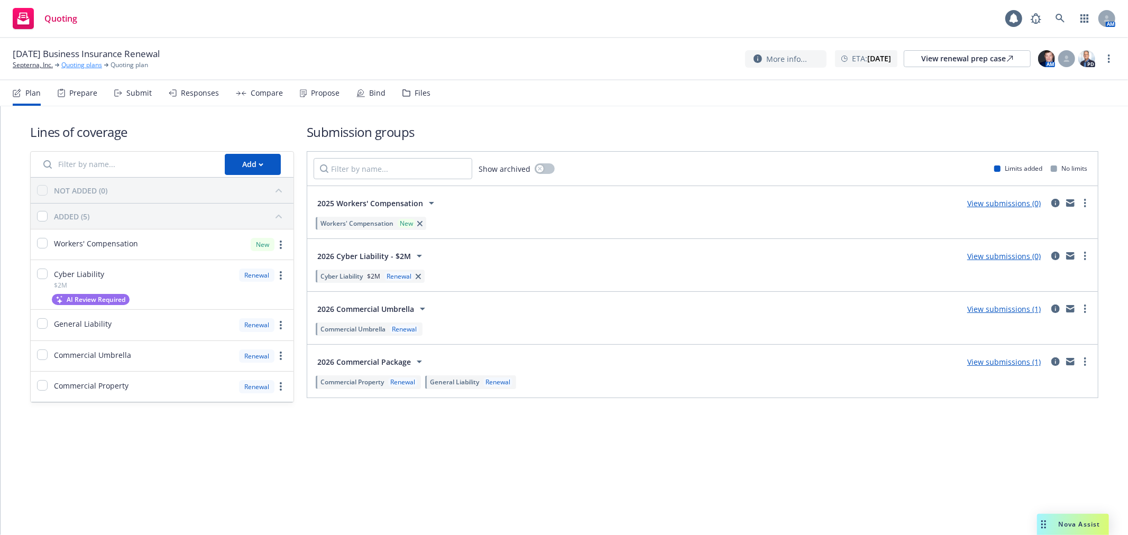
click at [78, 66] on link "Quoting plans" at bounding box center [81, 65] width 41 height 10
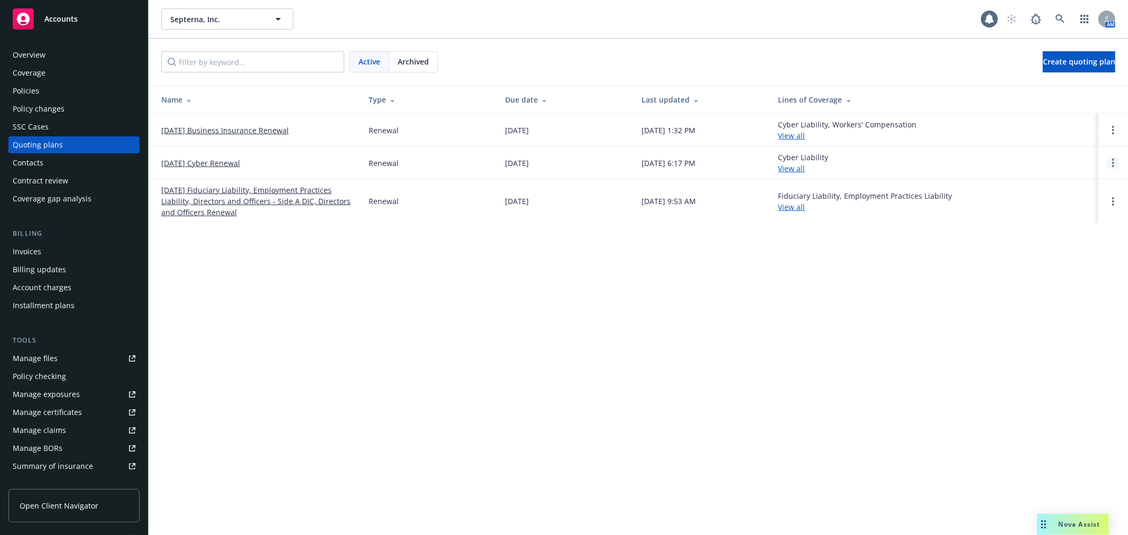
click at [1113, 166] on circle "Open options" at bounding box center [1113, 166] width 2 height 2
click at [1065, 150] on span "Archive" at bounding box center [1039, 155] width 52 height 10
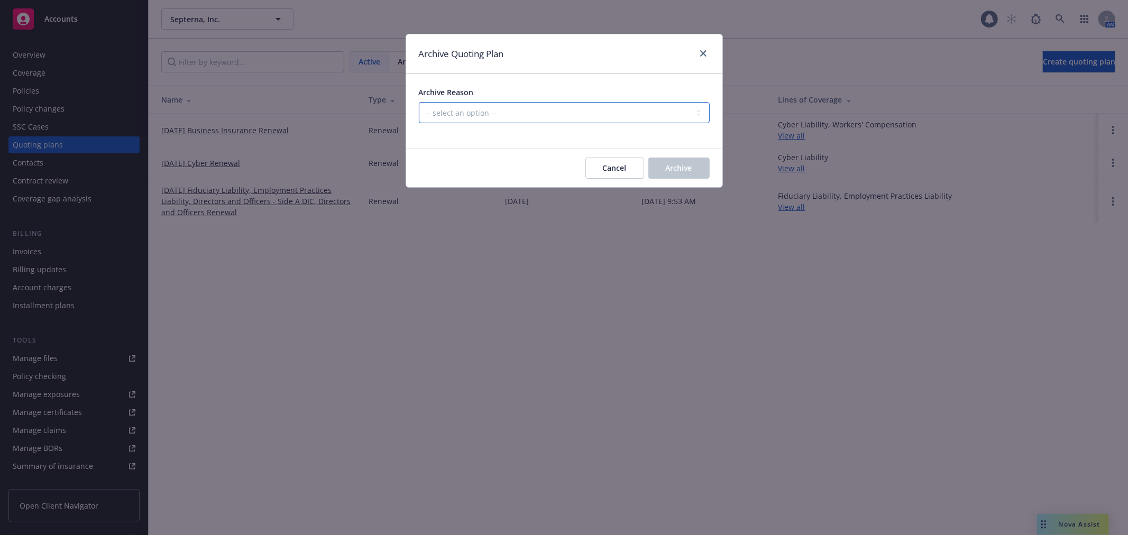
click at [519, 113] on select "-- select an option -- All policies in this renewal plan are auto-renewed Creat…" at bounding box center [564, 112] width 291 height 21
select select "ARCHIVED_DUPLICATE"
click at [419, 102] on select "-- select an option -- All policies in this renewal plan are auto-renewed Creat…" at bounding box center [564, 112] width 291 height 21
click at [680, 166] on span "Archive" at bounding box center [679, 168] width 26 height 10
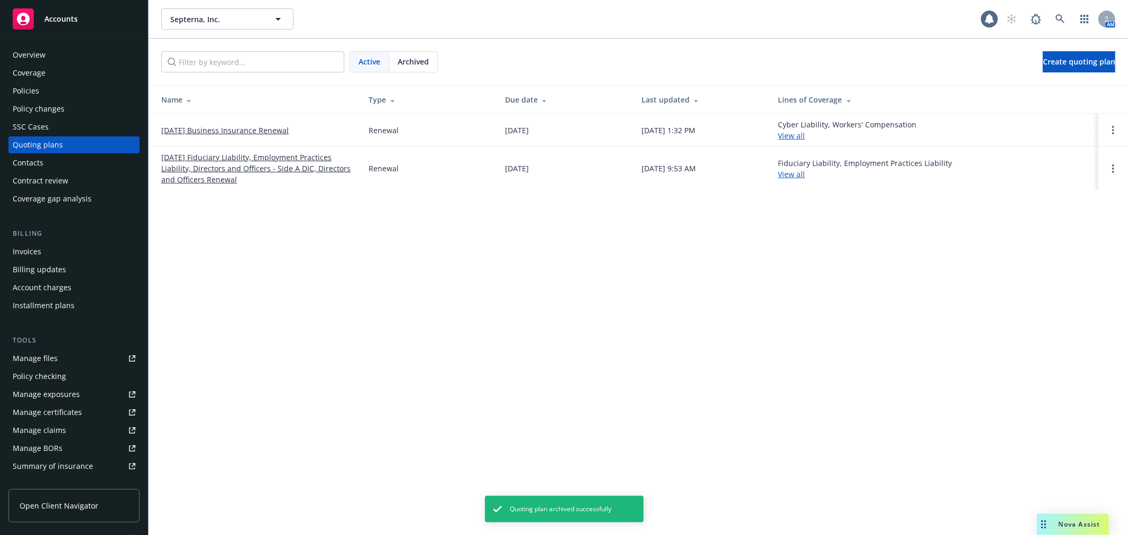
click at [261, 126] on link "[DATE] Business Insurance Renewal" at bounding box center [224, 130] width 127 height 11
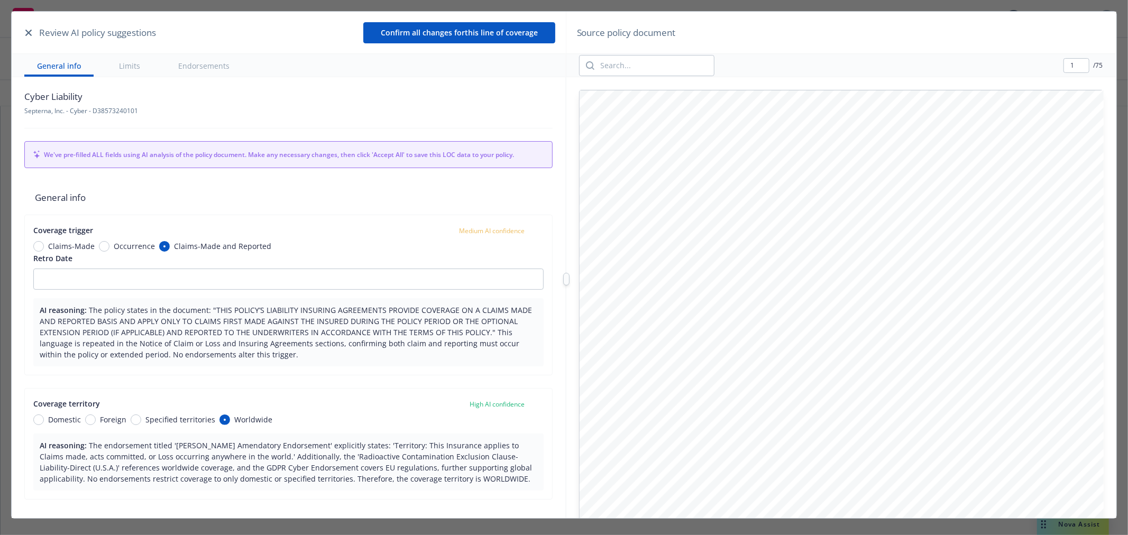
click at [24, 32] on button "button" at bounding box center [28, 32] width 13 height 13
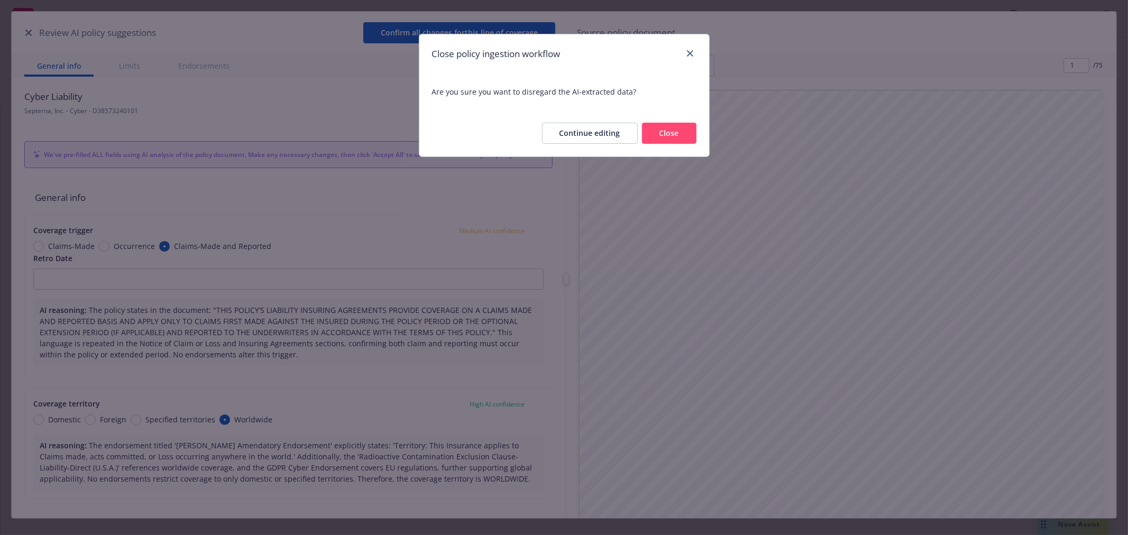
click at [663, 135] on button "Close" at bounding box center [669, 133] width 54 height 21
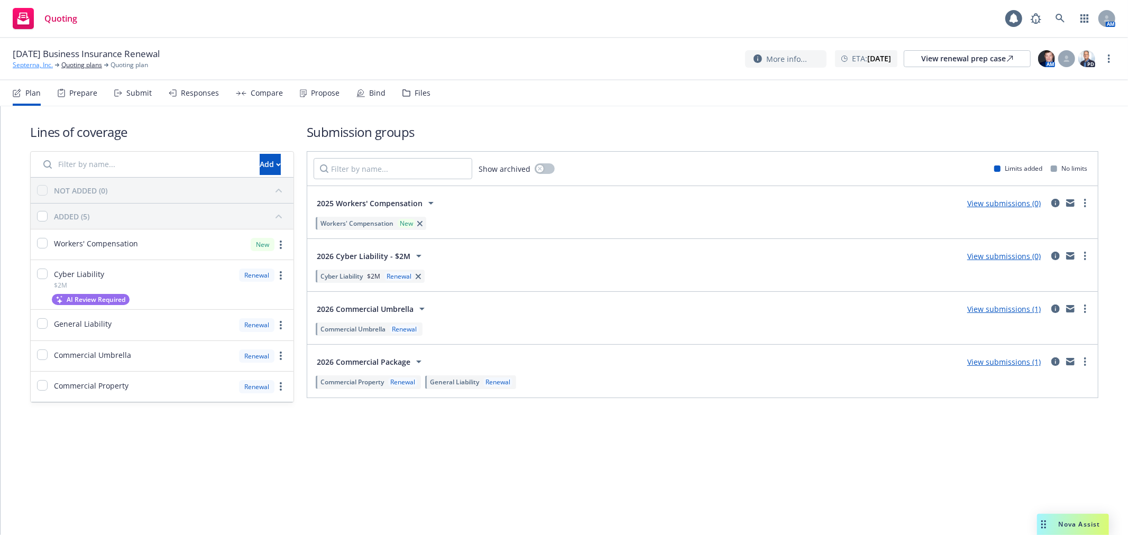
click at [30, 67] on link "Septerna, Inc." at bounding box center [33, 65] width 40 height 10
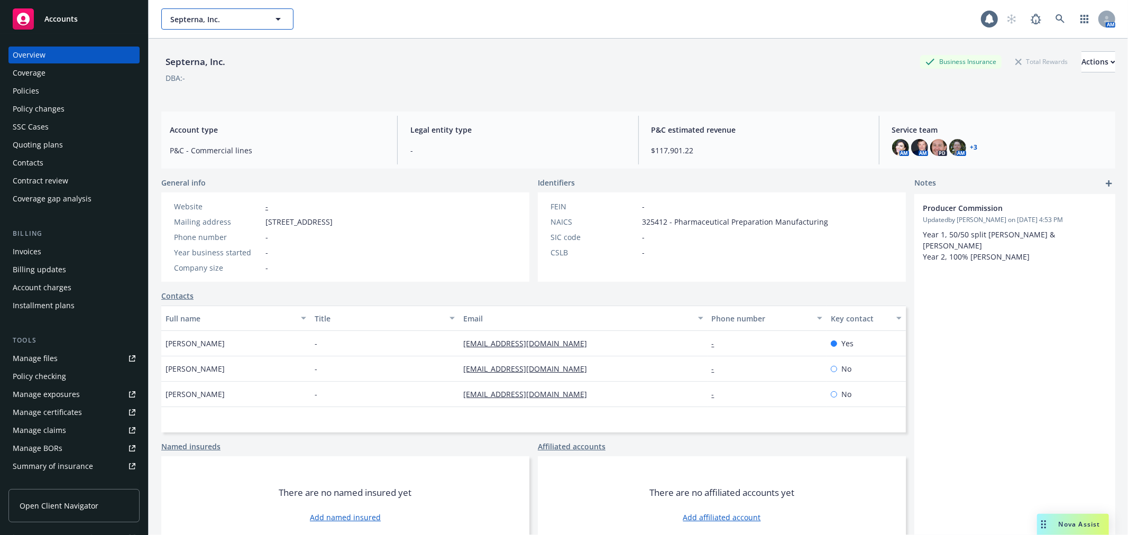
click at [242, 16] on span "Septerna, Inc." at bounding box center [215, 19] width 91 height 11
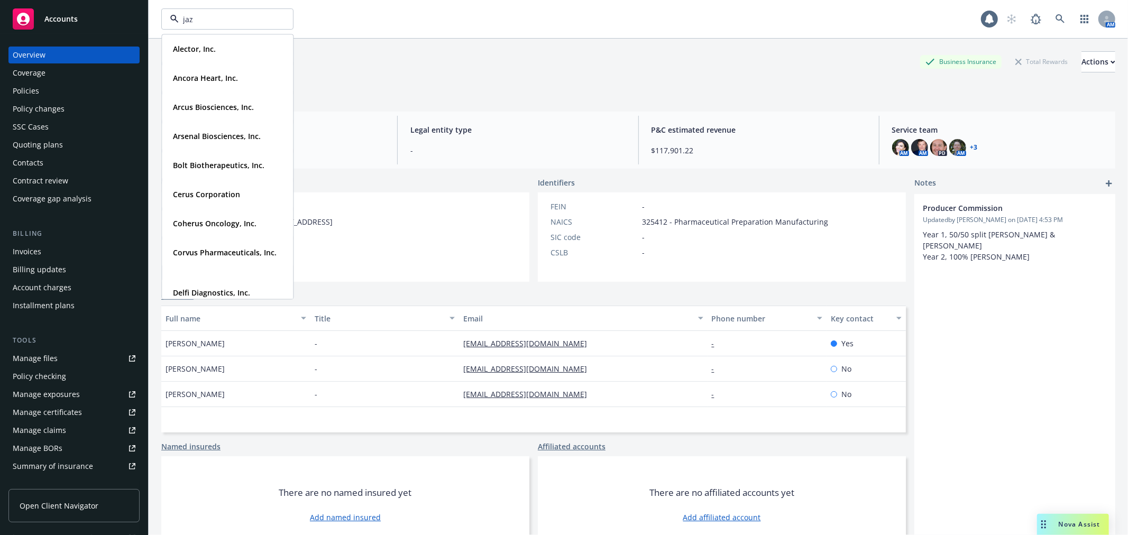
type input "jazz"
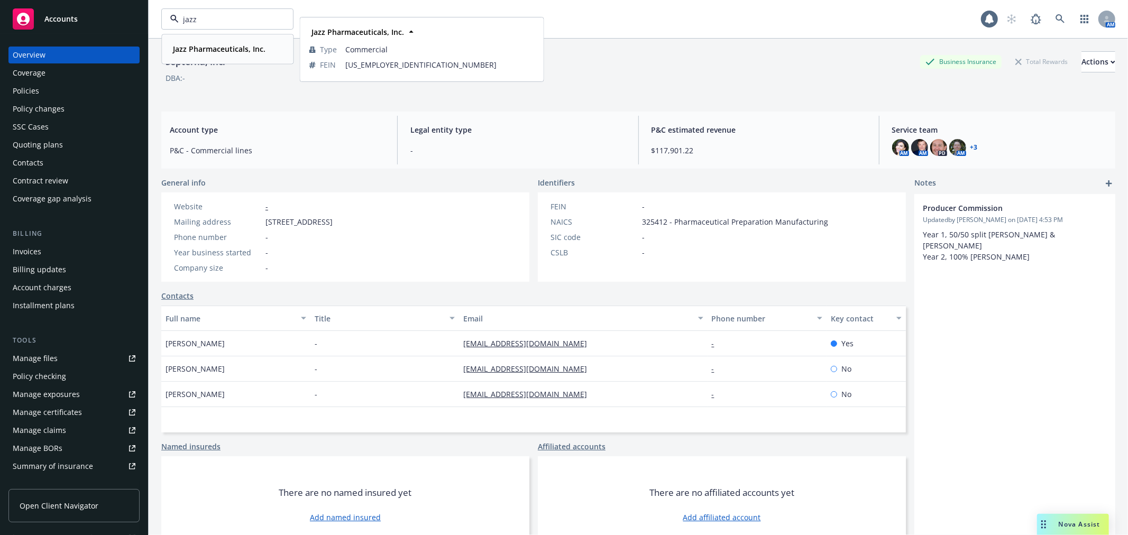
click at [205, 49] on strong "Jazz Pharmaceuticals, Inc." at bounding box center [219, 49] width 93 height 10
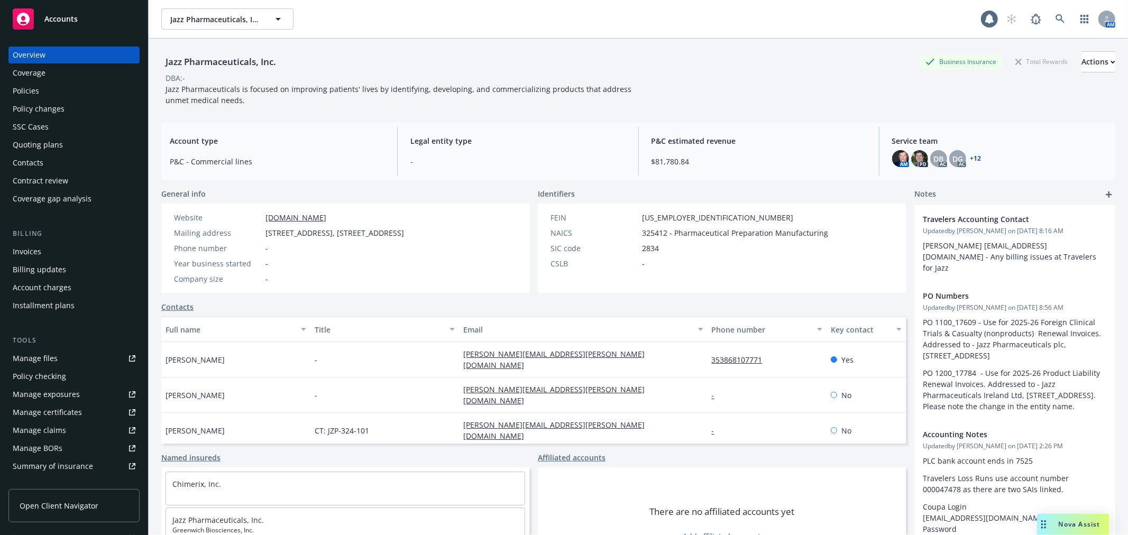
click at [71, 95] on div "Policies" at bounding box center [74, 90] width 123 height 17
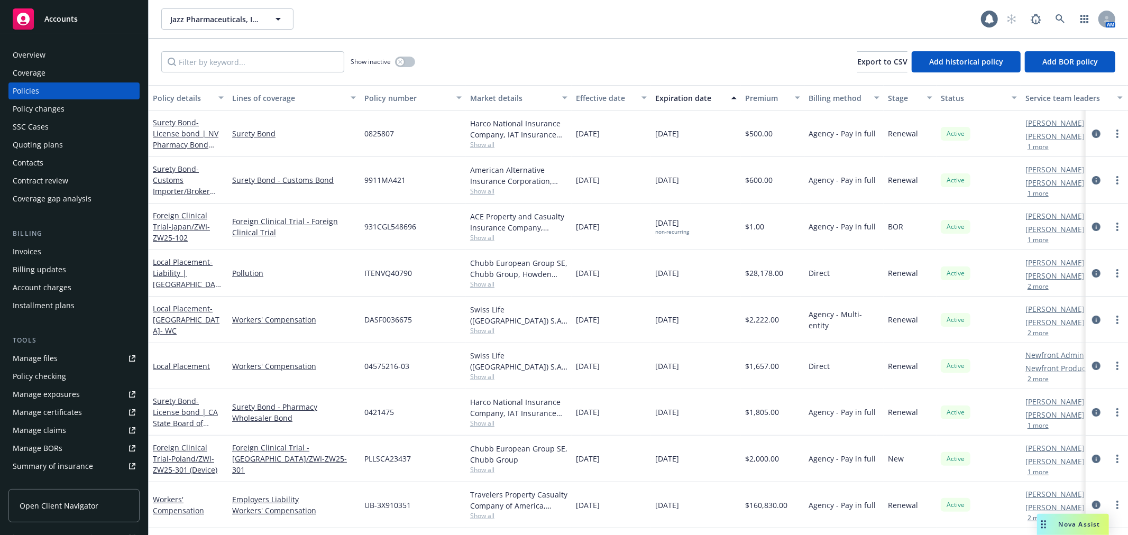
click at [69, 415] on div "Manage certificates" at bounding box center [47, 412] width 69 height 17
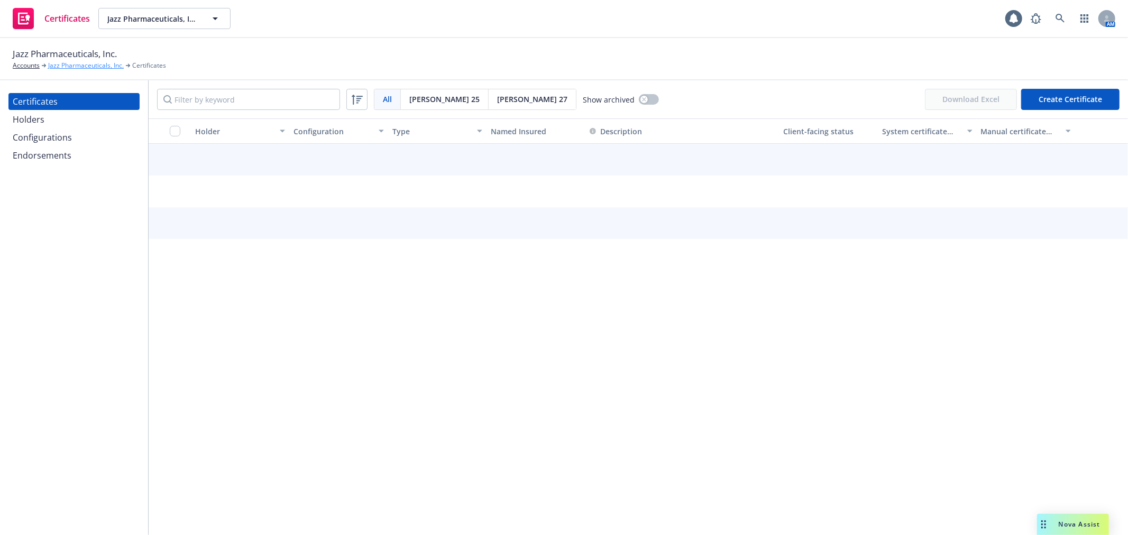
click at [88, 67] on link "Jazz Pharmaceuticals, Inc." at bounding box center [86, 66] width 76 height 10
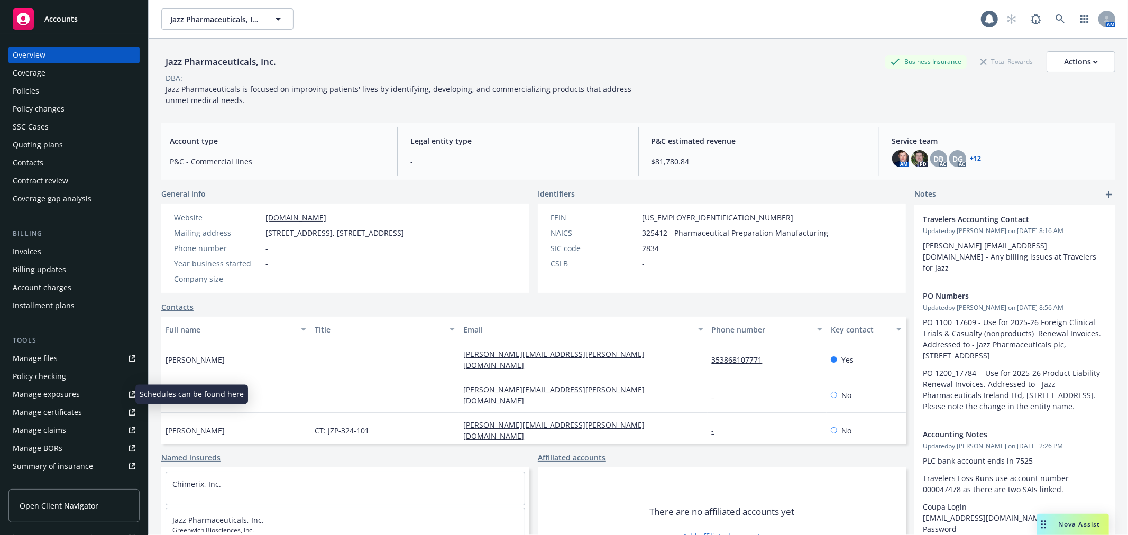
click at [63, 389] on div "Manage exposures" at bounding box center [46, 394] width 67 height 17
click at [314, 173] on div "Account type P&C - Commercial lines" at bounding box center [277, 151] width 232 height 49
click at [208, 14] on span "Jazz Pharmaceuticals, Inc." at bounding box center [215, 19] width 91 height 11
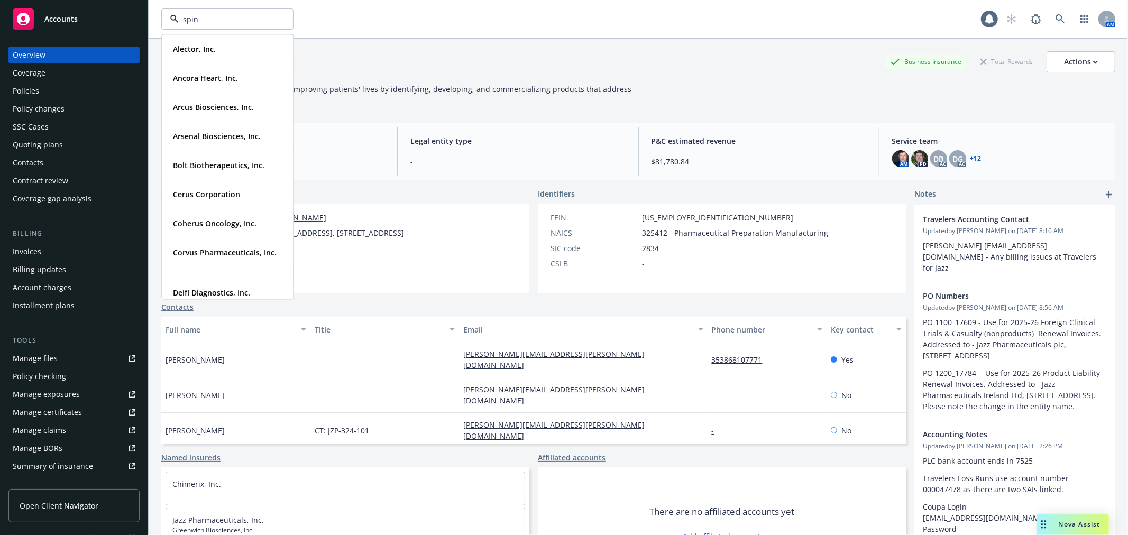
type input "spine"
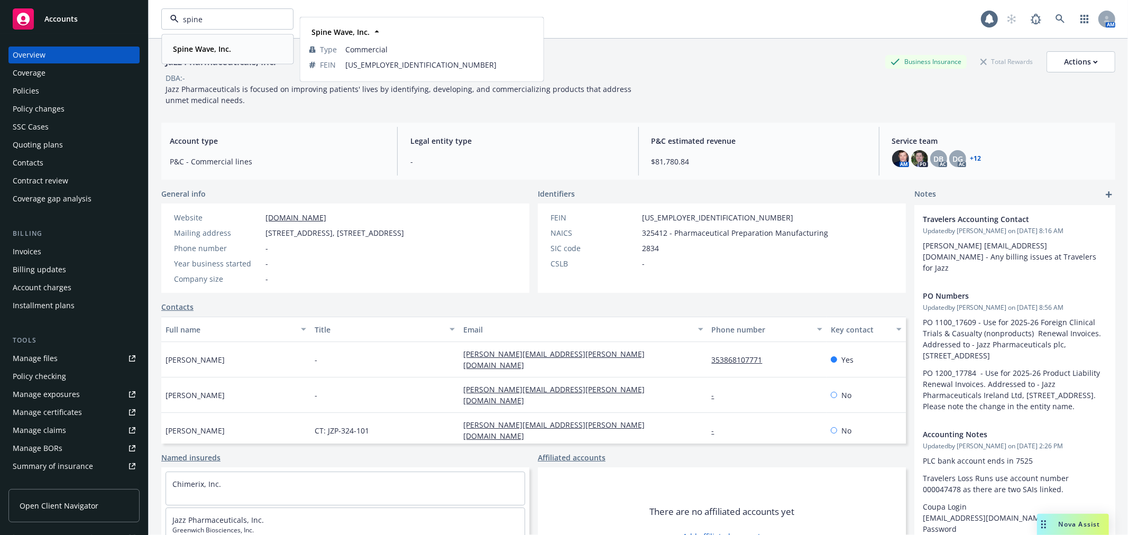
click at [212, 49] on strong "Spine Wave, Inc." at bounding box center [202, 49] width 58 height 10
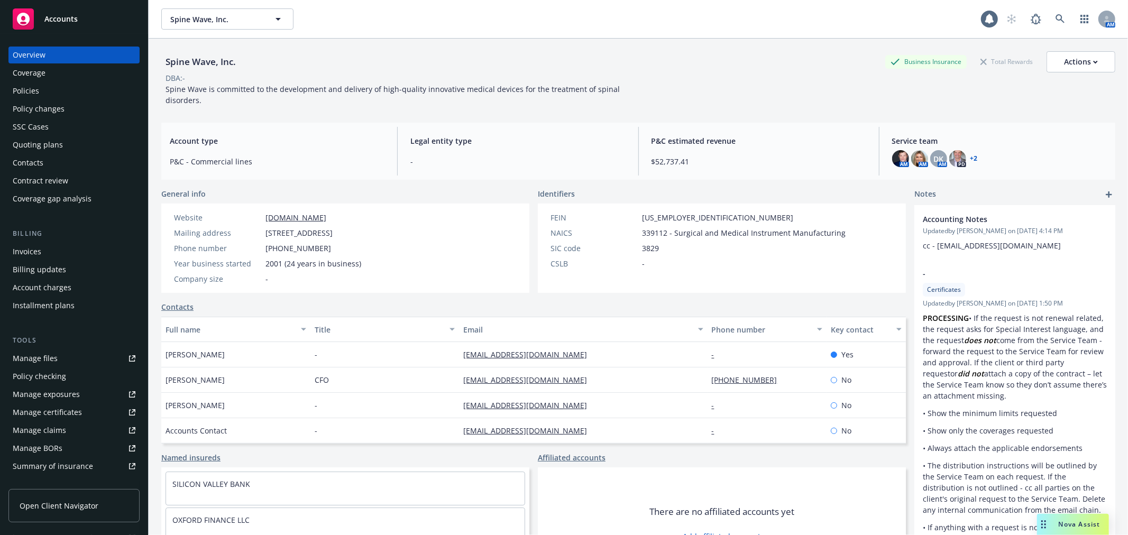
click at [70, 144] on div "Quoting plans" at bounding box center [74, 144] width 123 height 17
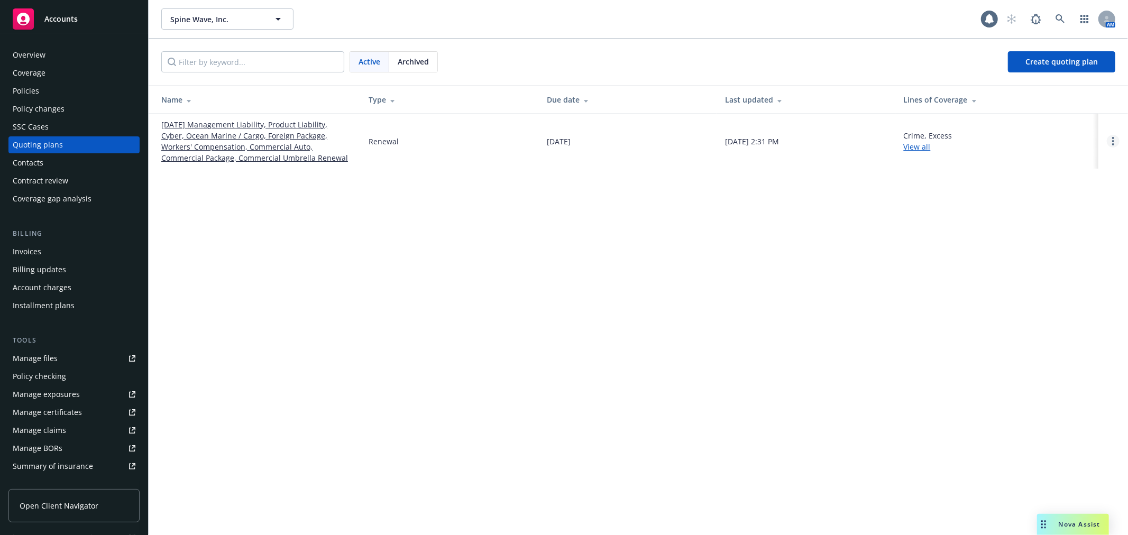
click at [1115, 139] on link "Open options" at bounding box center [1113, 141] width 13 height 13
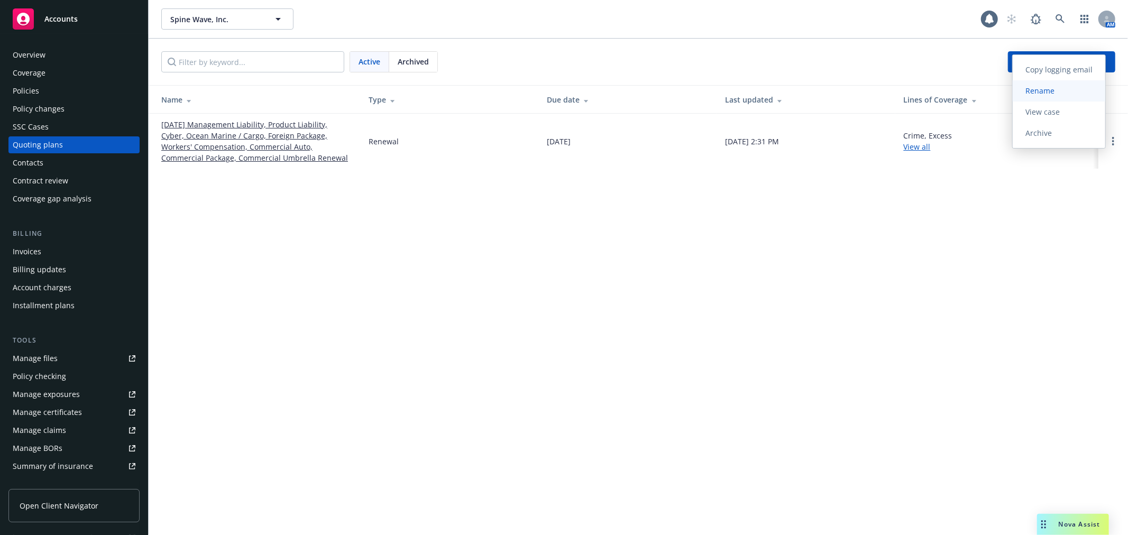
click at [1056, 92] on span "Rename" at bounding box center [1040, 91] width 54 height 10
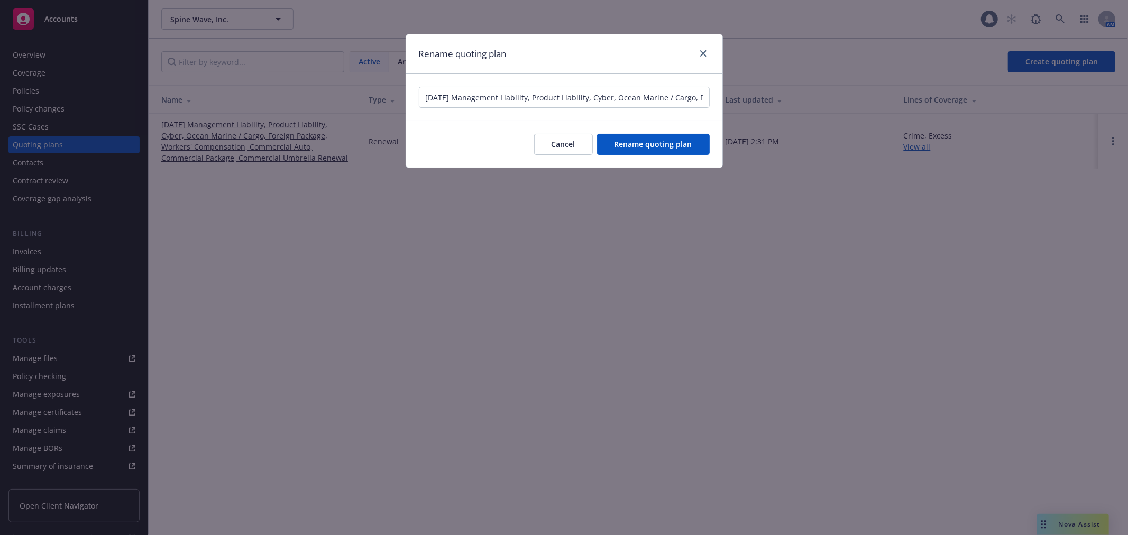
scroll to position [0, 388]
drag, startPoint x: 480, startPoint y: 101, endPoint x: 902, endPoint y: 106, distance: 422.0
click at [902, 106] on div "Rename quoting plan [DATE] Management Liability, Product Liability, Cyber, Ocea…" at bounding box center [564, 267] width 1128 height 535
drag, startPoint x: 452, startPoint y: 96, endPoint x: 937, endPoint y: 102, distance: 485.0
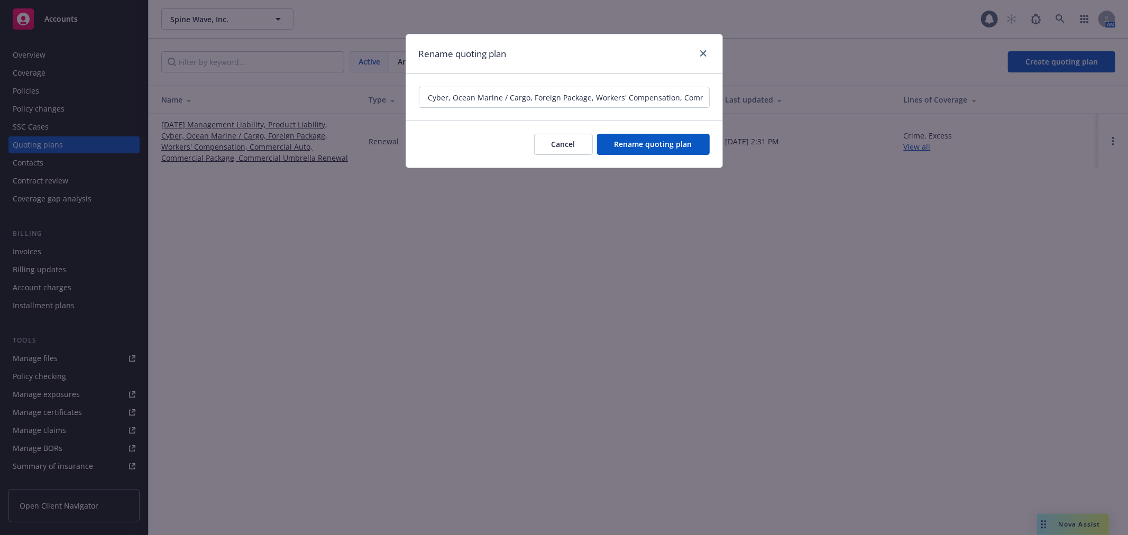
click at [937, 102] on div "Rename quoting plan [DATE] Management Liability, Product Liability, Cyber, Ocea…" at bounding box center [564, 267] width 1128 height 535
drag, startPoint x: 457, startPoint y: 97, endPoint x: 866, endPoint y: 96, distance: 408.3
click at [866, 96] on div "Rename quoting plan 12/31/25 Management Liability, Product Liability, Cyber, Ca…" at bounding box center [564, 267] width 1128 height 535
type input "12/31/25 Business Insurance Renewal"
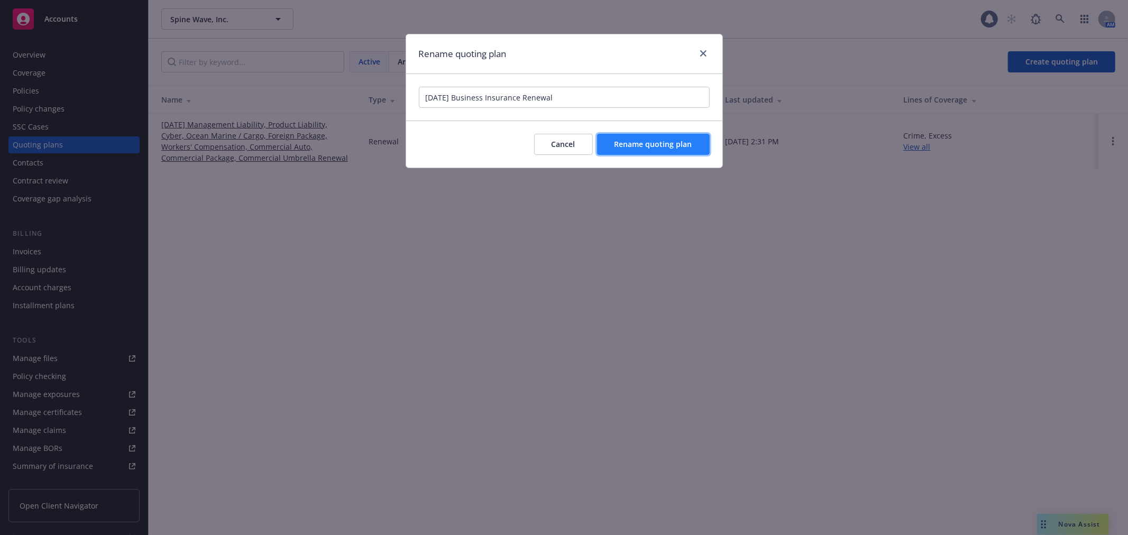
click at [670, 148] on span "Rename quoting plan" at bounding box center [654, 144] width 78 height 10
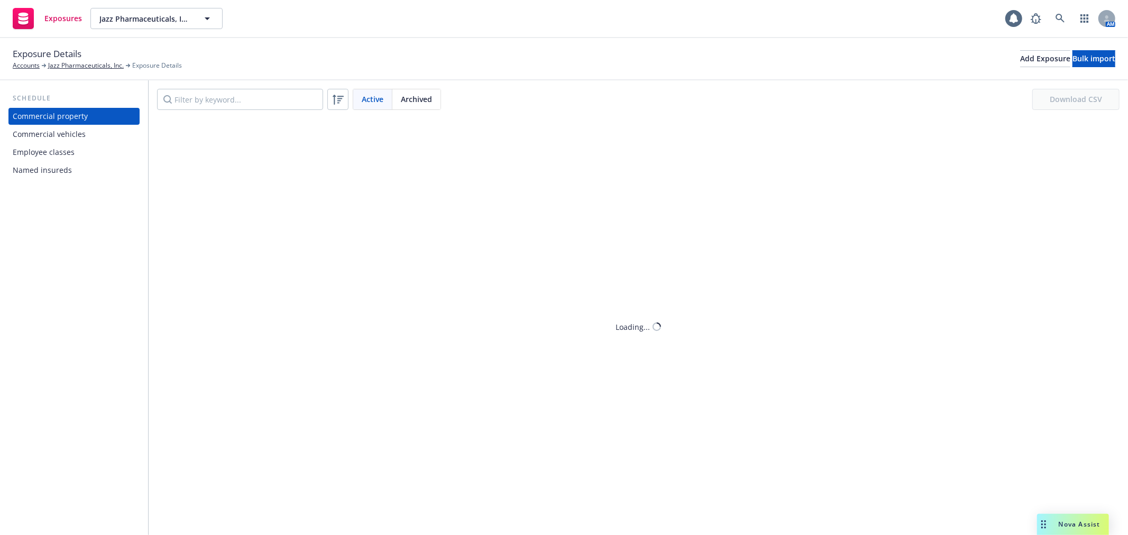
drag, startPoint x: 90, startPoint y: 130, endPoint x: 195, endPoint y: 129, distance: 104.2
click at [90, 130] on div "Commercial vehicles" at bounding box center [74, 134] width 123 height 17
click at [189, 93] on input "Filter by keyword..." at bounding box center [240, 99] width 166 height 21
paste input "[US_VEHICLE_IDENTIFICATION_NUMBER]"
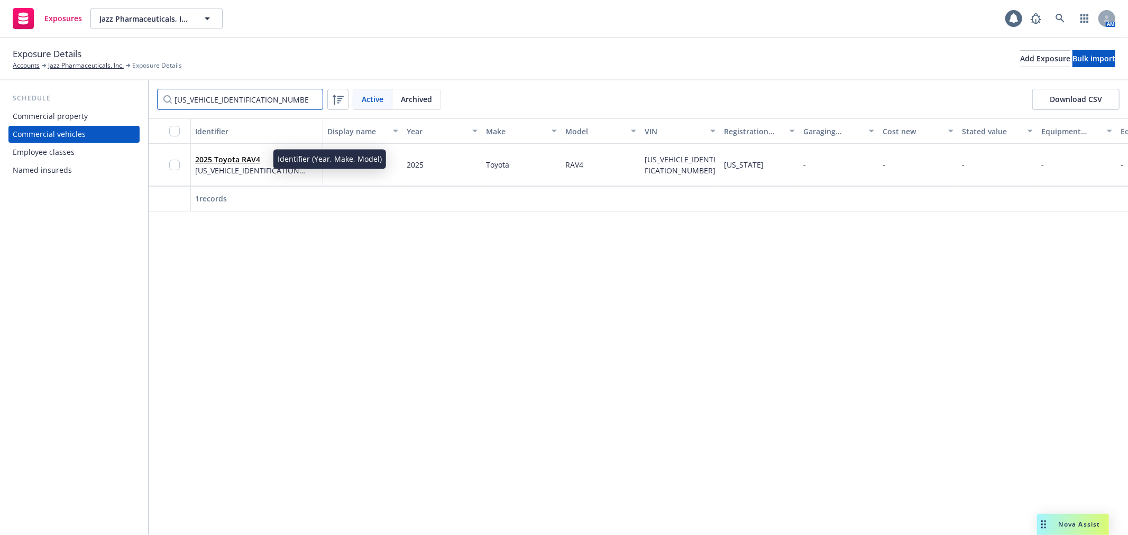
type input "[US_VEHICLE_IDENTIFICATION_NUMBER]"
click at [228, 157] on link "2025 Toyota RAV4" at bounding box center [227, 159] width 65 height 10
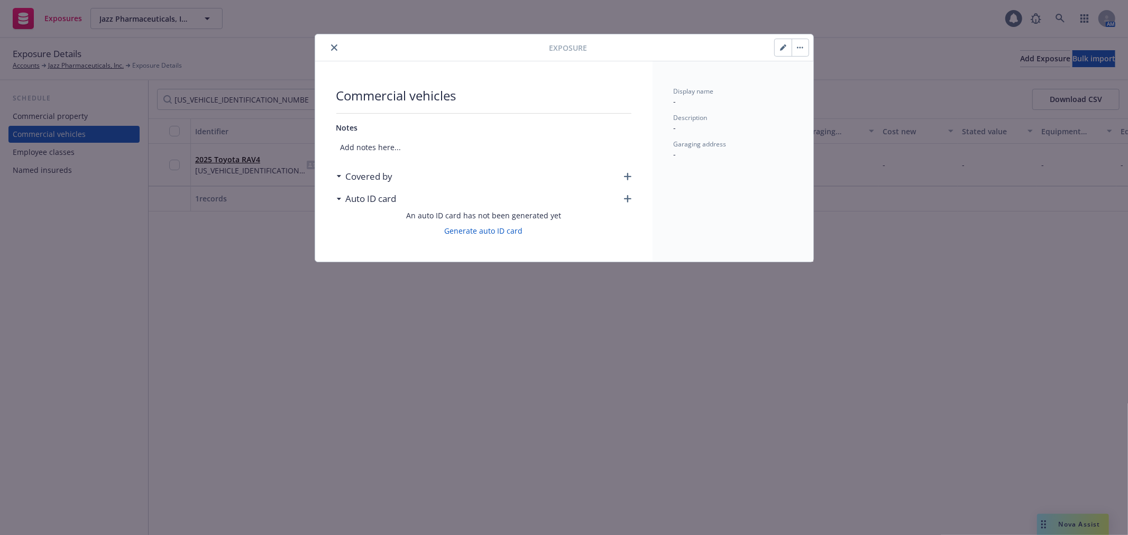
click at [783, 53] on button "button" at bounding box center [783, 47] width 17 height 17
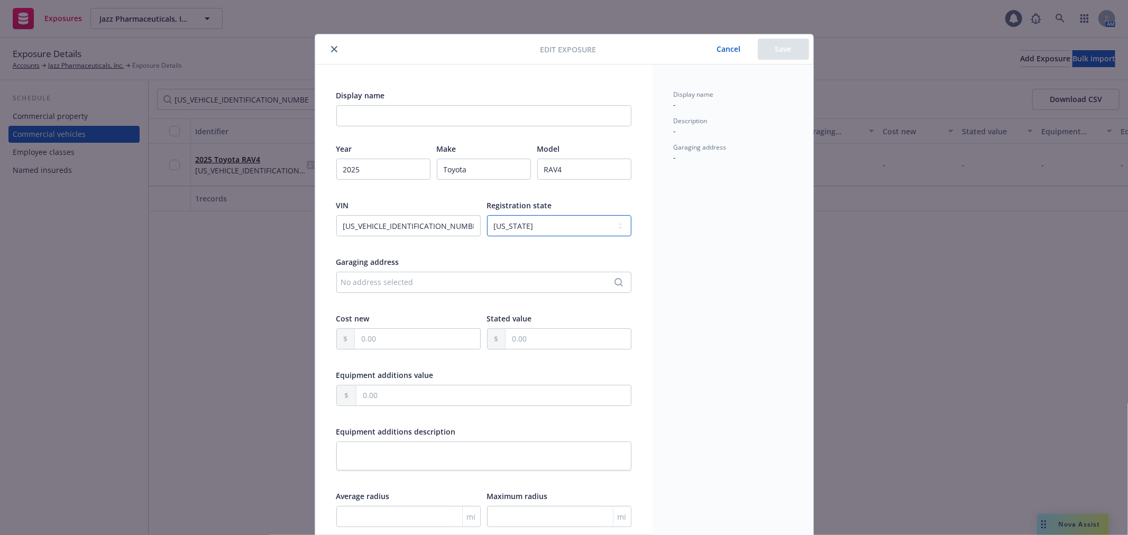
click at [561, 222] on select "-- select an option -- [US_STATE] [US_STATE] [US_STATE] [US_STATE] [US_STATE] […" at bounding box center [559, 225] width 144 height 21
select select "OH"
click at [556, 221] on select "-- select an option -- [US_STATE] [US_STATE] [US_STATE] [US_STATE] [US_STATE] […" at bounding box center [559, 225] width 144 height 21
drag, startPoint x: 772, startPoint y: 53, endPoint x: 764, endPoint y: 72, distance: 21.1
click at [772, 53] on button "Save" at bounding box center [783, 49] width 51 height 21
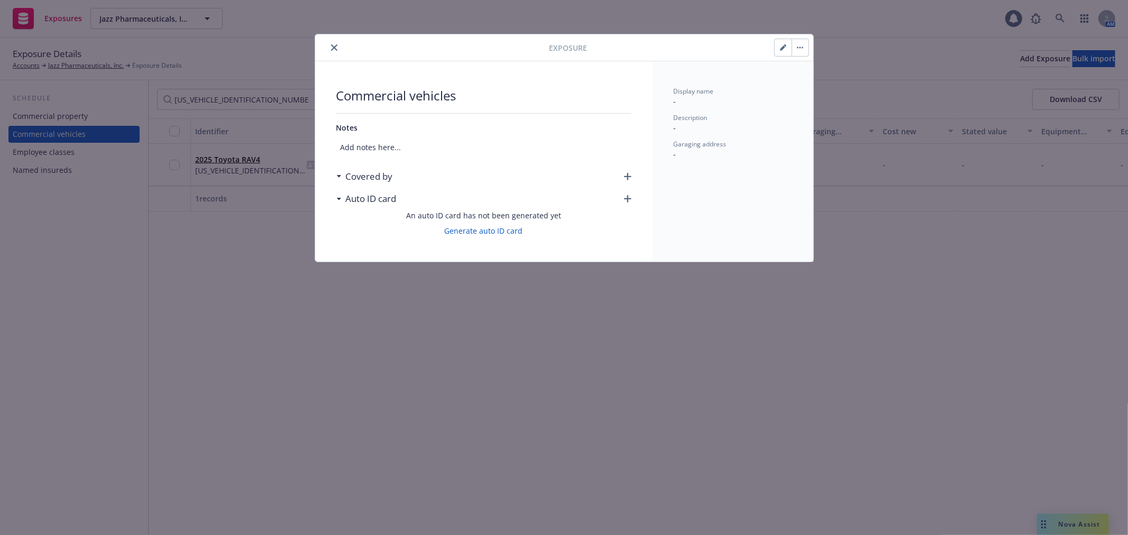
click at [335, 44] on icon "close" at bounding box center [334, 47] width 6 height 6
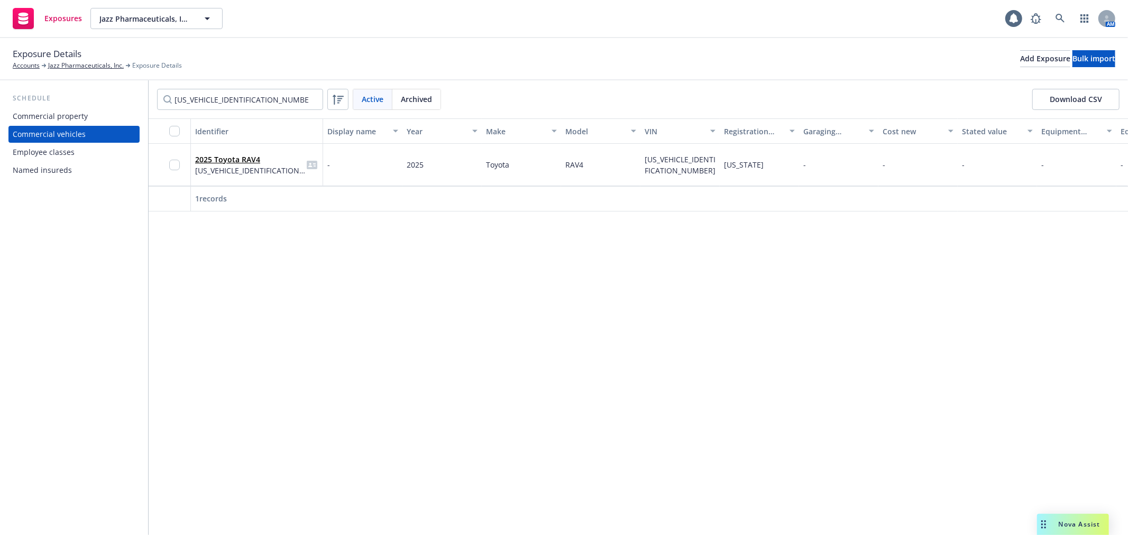
click at [300, 303] on div "Identifier Display name Year Make Model VIN Registration state Garaging address…" at bounding box center [638, 326] width 979 height 417
click at [179, 164] on input "checkbox" at bounding box center [174, 165] width 11 height 11
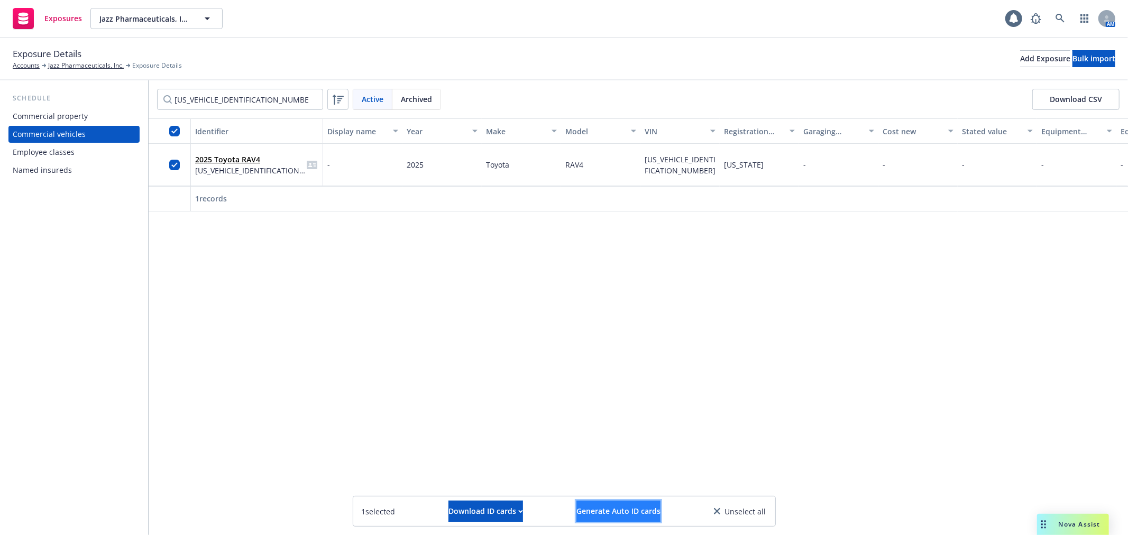
click at [600, 511] on span "Generate Auto ID cards" at bounding box center [618, 511] width 84 height 10
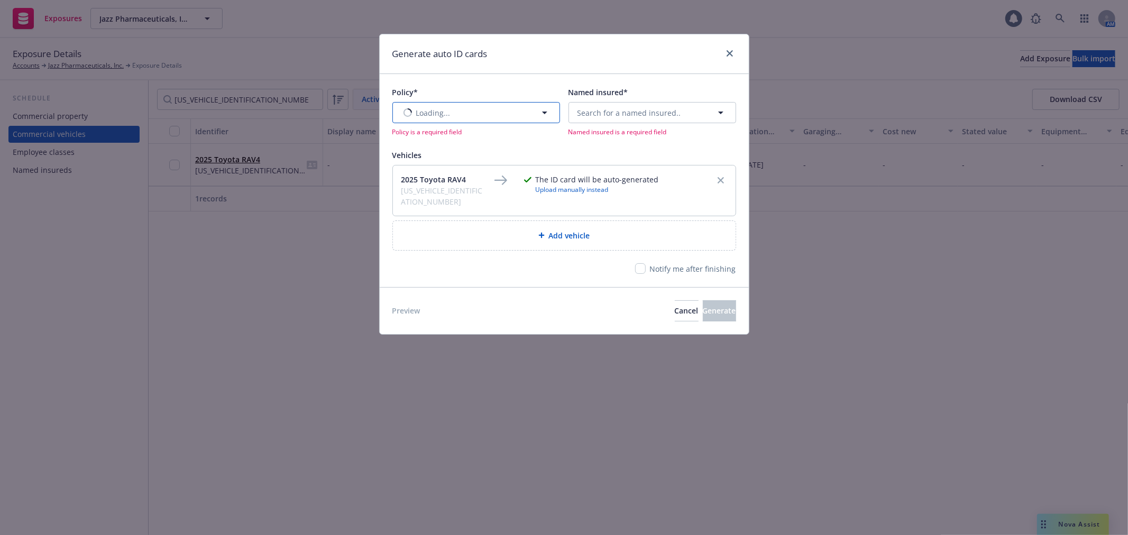
click at [431, 117] on span "Loading..." at bounding box center [433, 112] width 34 height 11
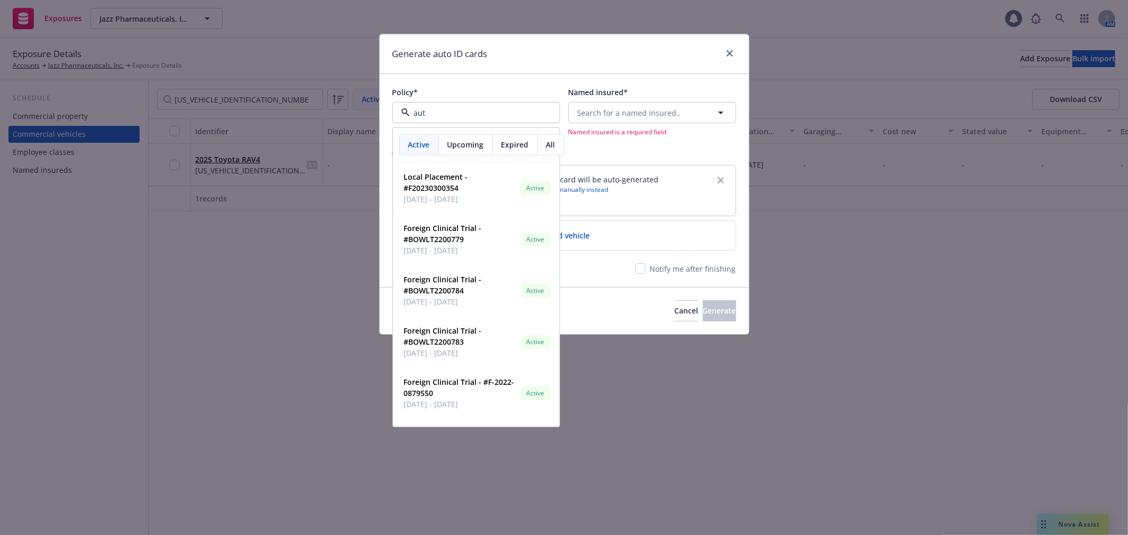
type input "auto"
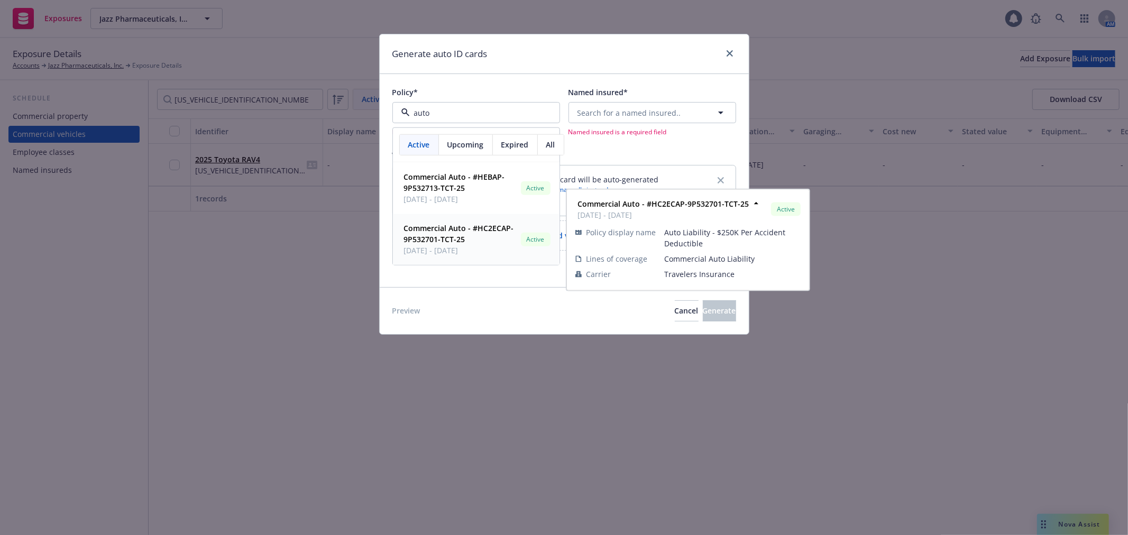
click at [451, 233] on span "Commercial Auto - #HC2ECAP-9P532701-TCT-25" at bounding box center [460, 234] width 113 height 22
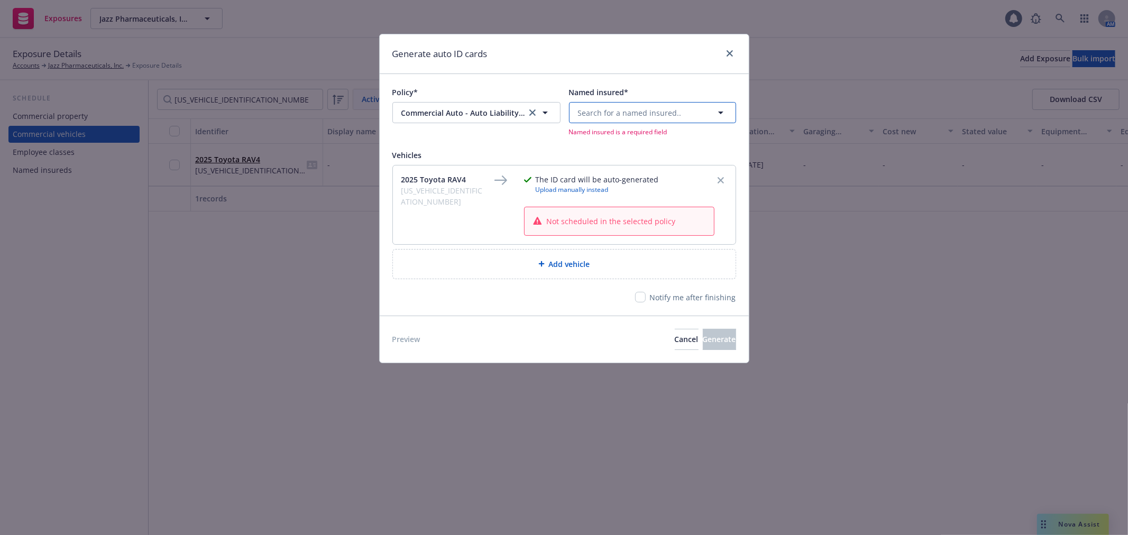
click at [594, 122] on button "Search for a named insured.." at bounding box center [652, 112] width 167 height 21
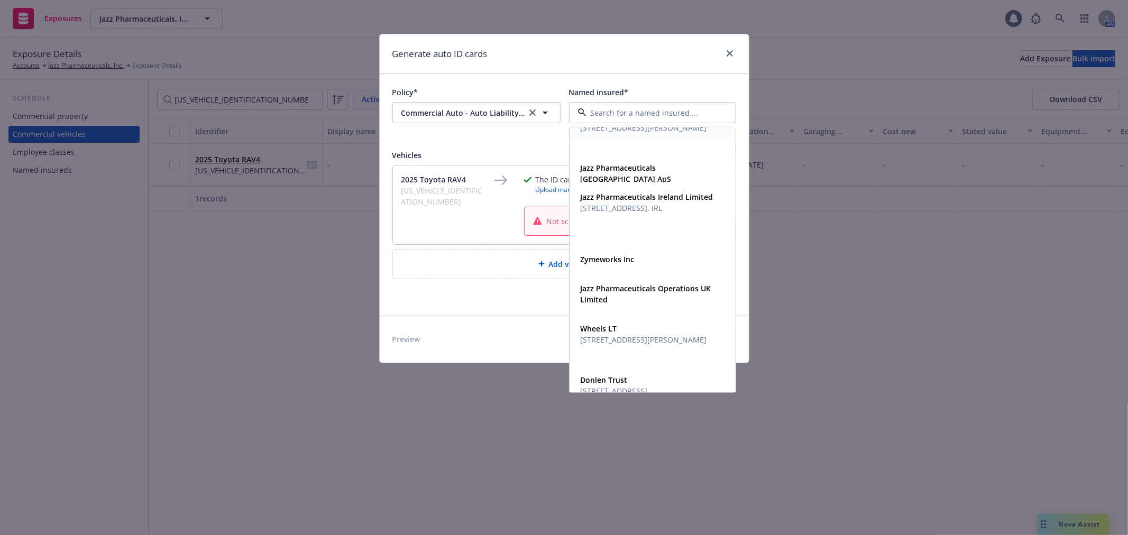
scroll to position [176, 0]
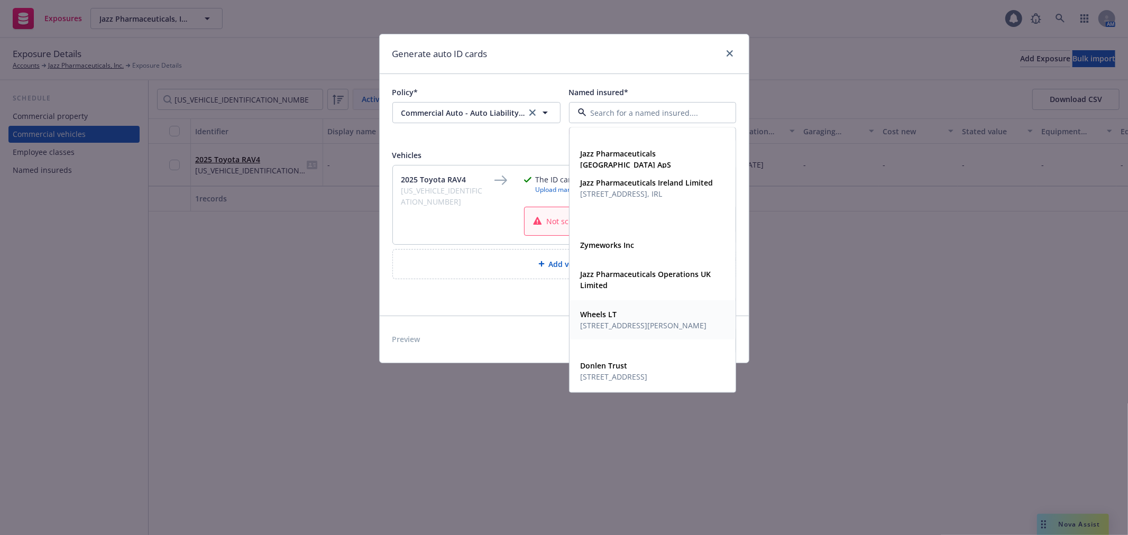
click at [615, 320] on span "[STREET_ADDRESS][PERSON_NAME]" at bounding box center [644, 325] width 126 height 11
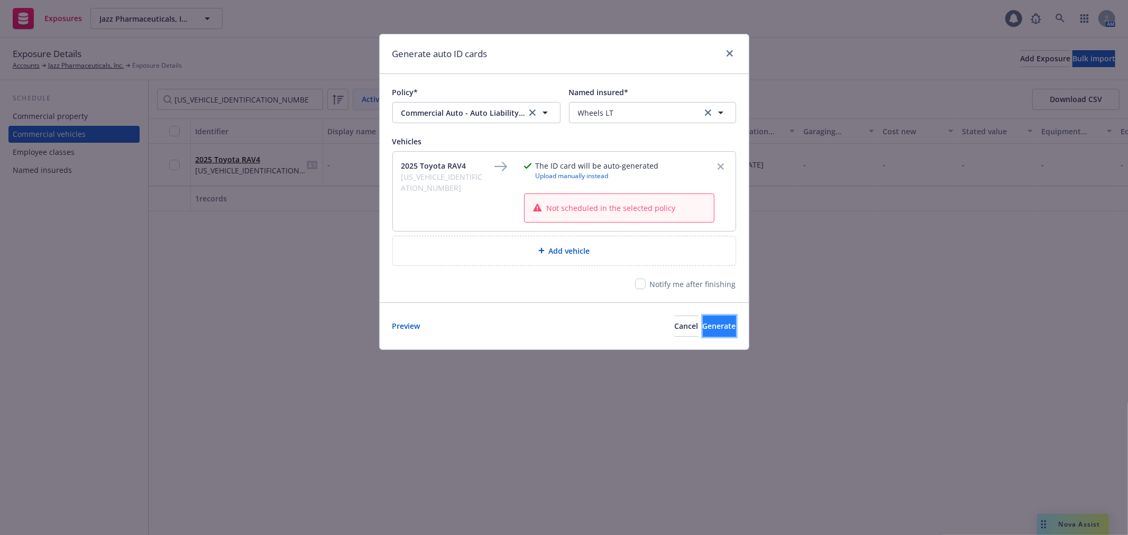
click at [706, 330] on span "Generate" at bounding box center [719, 326] width 33 height 10
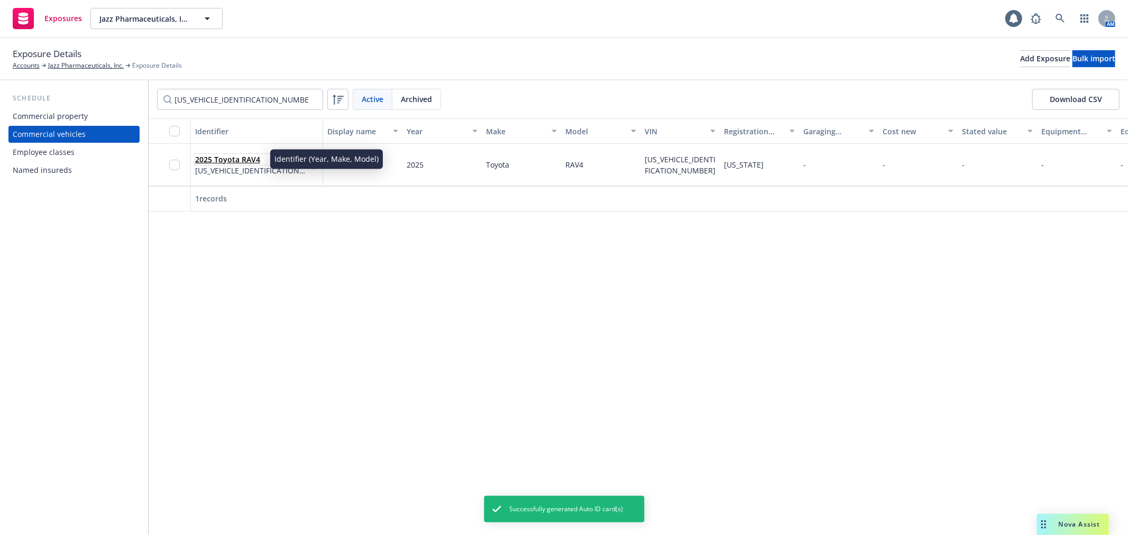
click at [215, 159] on link "2025 Toyota RAV4" at bounding box center [227, 159] width 65 height 10
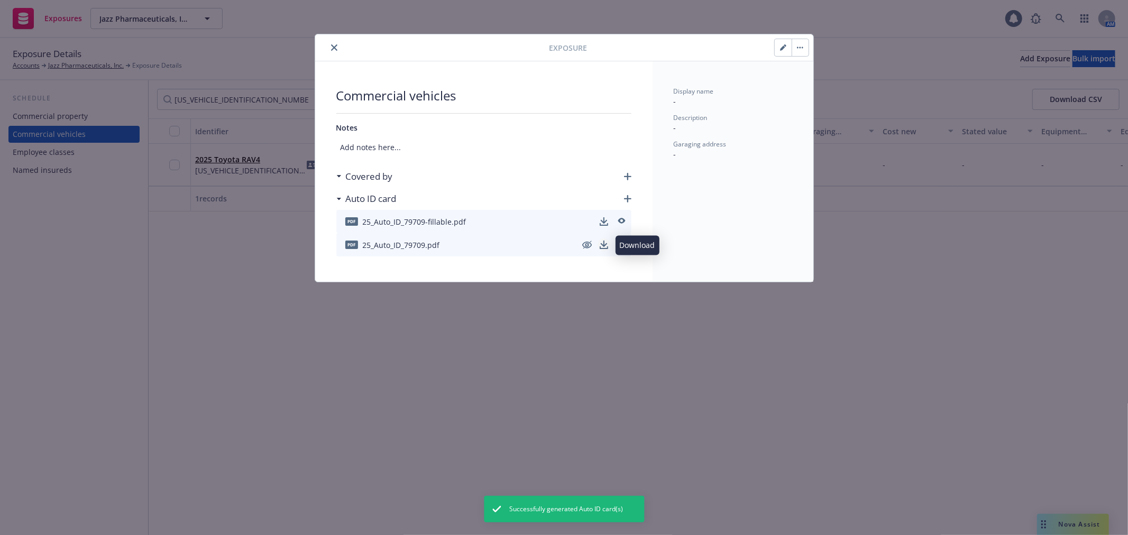
click at [602, 244] on icon "download" at bounding box center [604, 245] width 8 height 8
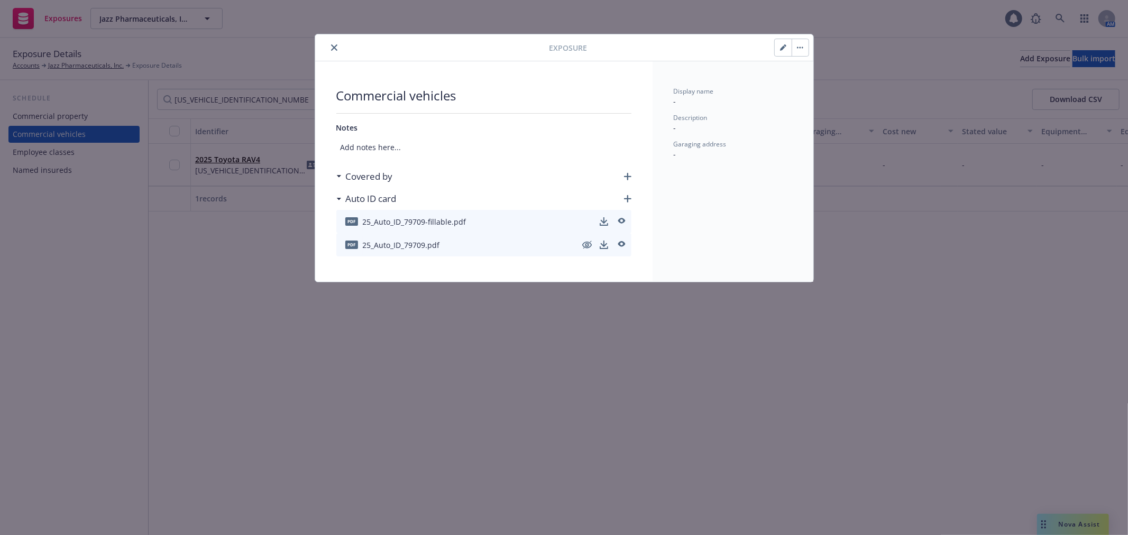
click at [336, 48] on icon "close" at bounding box center [334, 47] width 6 height 6
click at [263, 98] on input "[US_VEHICLE_IDENTIFICATION_NUMBER]" at bounding box center [240, 99] width 166 height 21
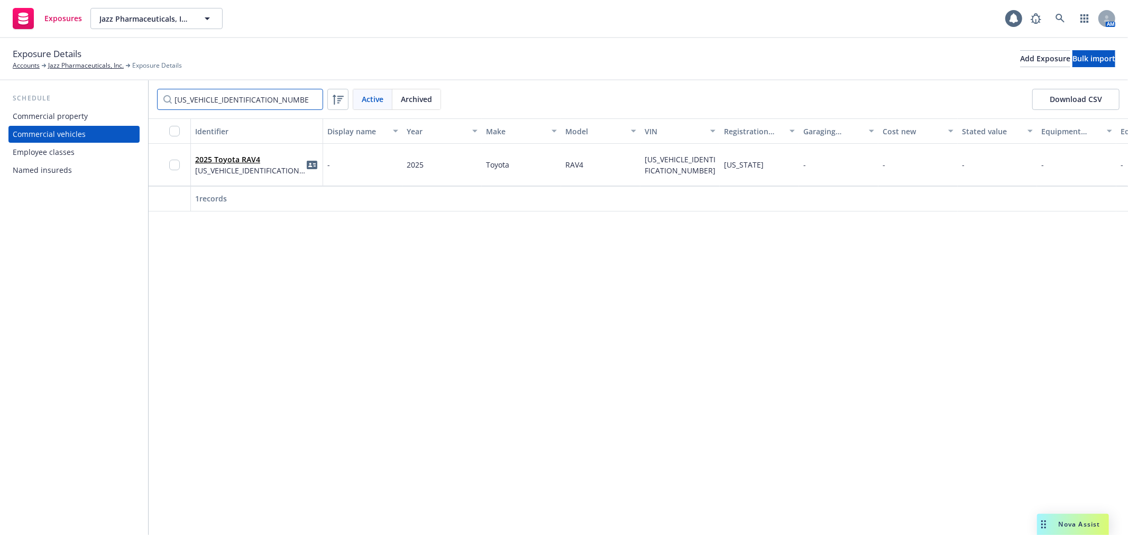
drag, startPoint x: 263, startPoint y: 98, endPoint x: 96, endPoint y: 91, distance: 167.3
click at [96, 91] on div "Schedule Commercial property Commercial vehicles Employee classes Named insured…" at bounding box center [564, 307] width 1128 height 455
paste input "[EMAIL_ADDRESS][PERSON_NAME][DOMAIN_NAME]"
click at [218, 97] on input "[EMAIL_ADDRESS][PERSON_NAME][DOMAIN_NAME]" at bounding box center [240, 99] width 166 height 21
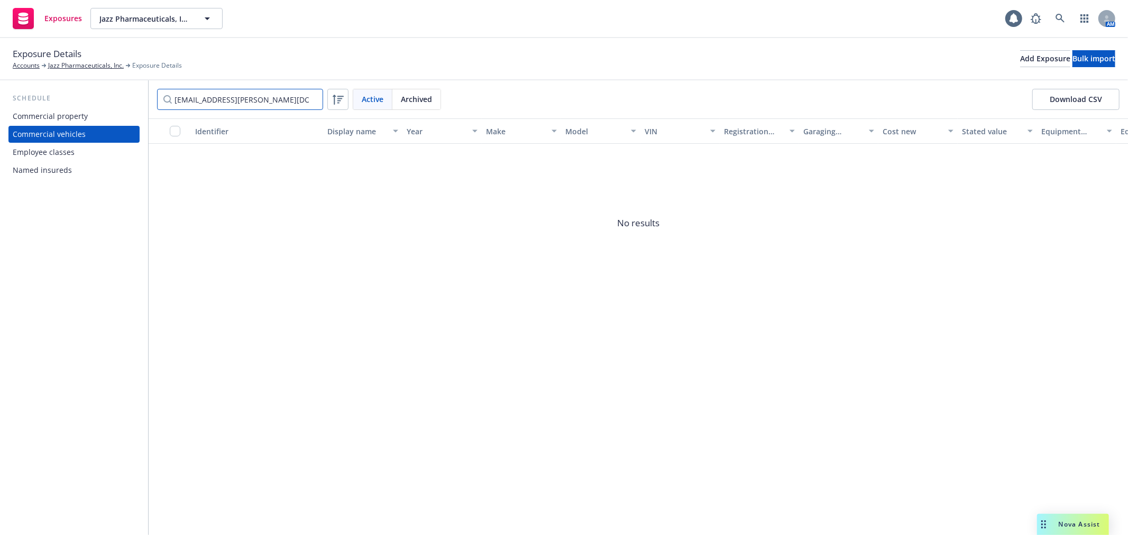
click at [218, 97] on input "[EMAIL_ADDRESS][PERSON_NAME][DOMAIN_NAME]" at bounding box center [240, 99] width 166 height 21
paste input "[US_VEHICLE_IDENTIFICATION_NUMBER]"
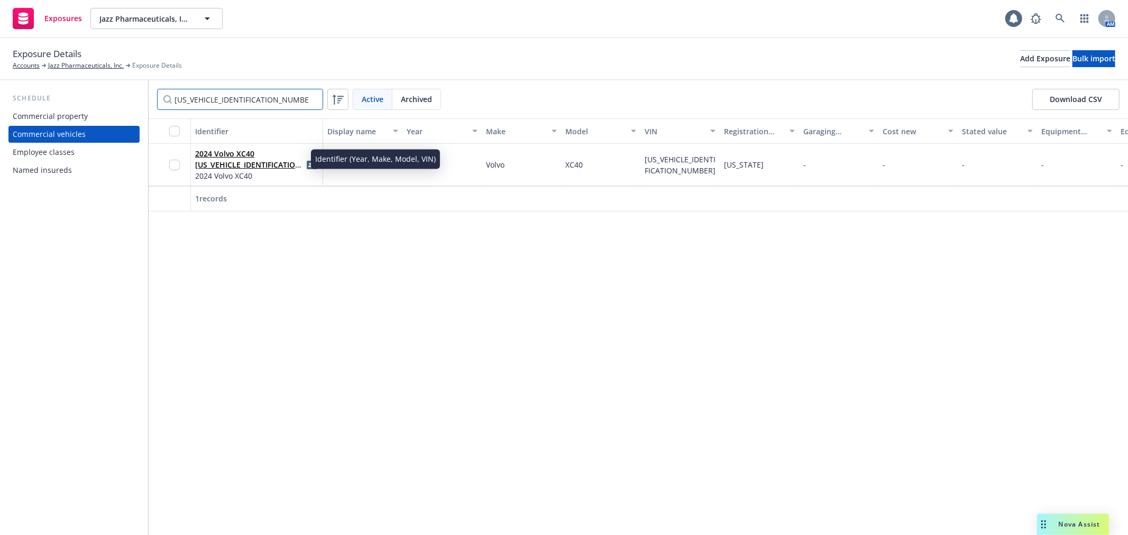
type input "[US_VEHICLE_IDENTIFICATION_NUMBER]"
click at [228, 162] on link "2024 Volvo XC40 [US_VEHICLE_IDENTIFICATION_NUMBER]" at bounding box center [249, 165] width 109 height 32
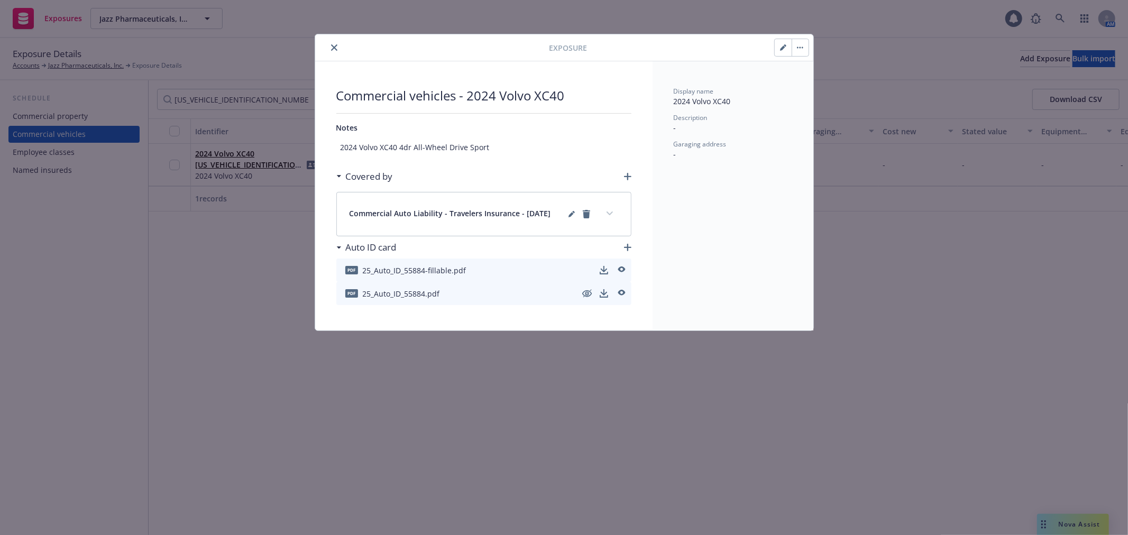
click at [783, 43] on button "button" at bounding box center [783, 47] width 17 height 17
type textarea "x"
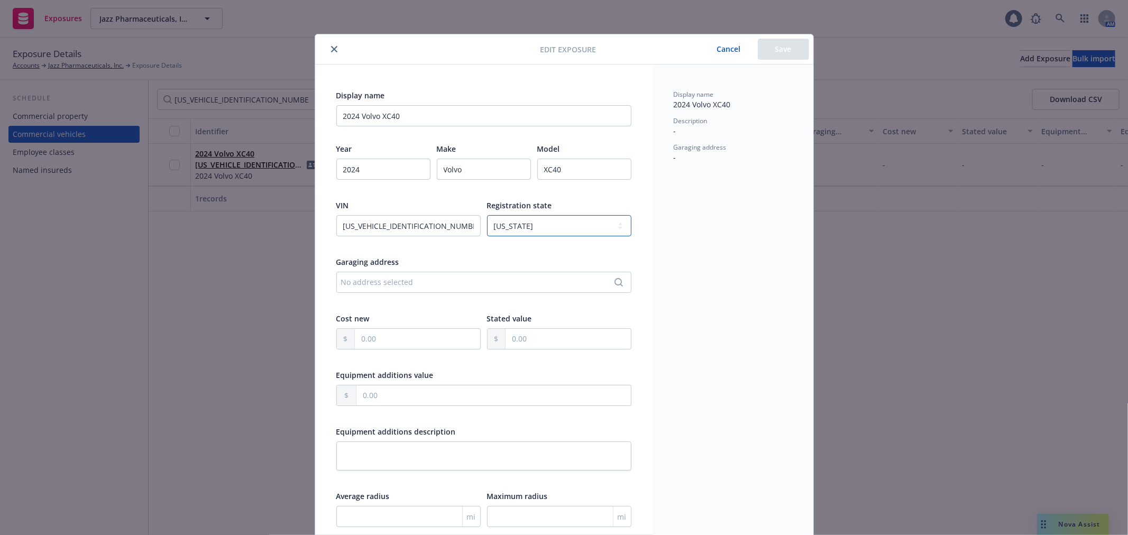
click at [532, 233] on select "-- select an option -- [US_STATE] [US_STATE] [US_STATE] [US_STATE] [US_STATE] […" at bounding box center [559, 225] width 144 height 21
select select "WY"
click at [487, 215] on select "-- select an option -- [US_STATE] [US_STATE] [US_STATE] [US_STATE] [US_STATE] […" at bounding box center [559, 225] width 144 height 21
click at [764, 44] on button "Save" at bounding box center [783, 49] width 51 height 21
type textarea "x"
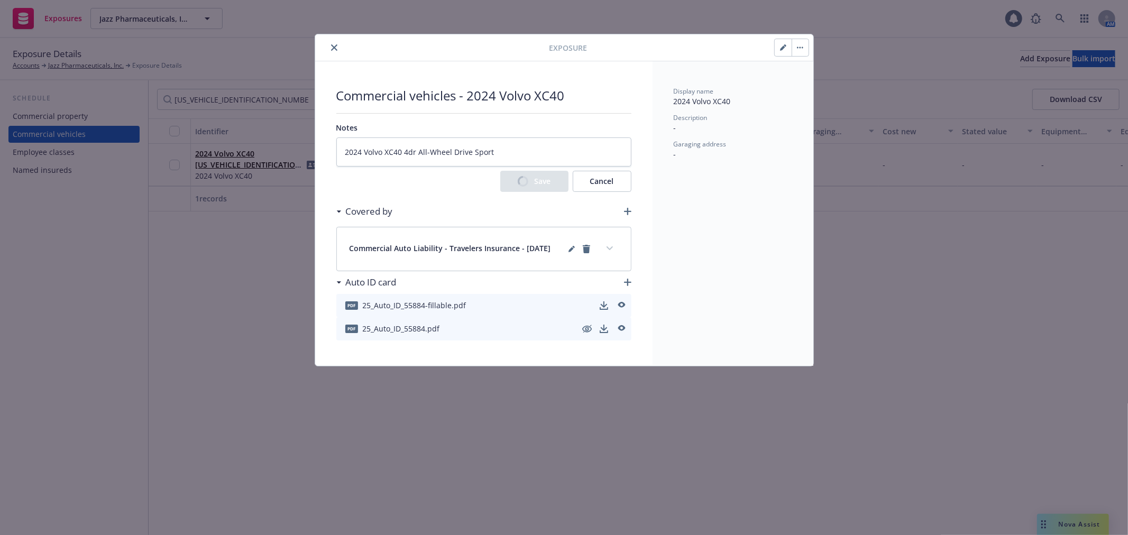
click at [335, 46] on icon "close" at bounding box center [334, 47] width 6 height 6
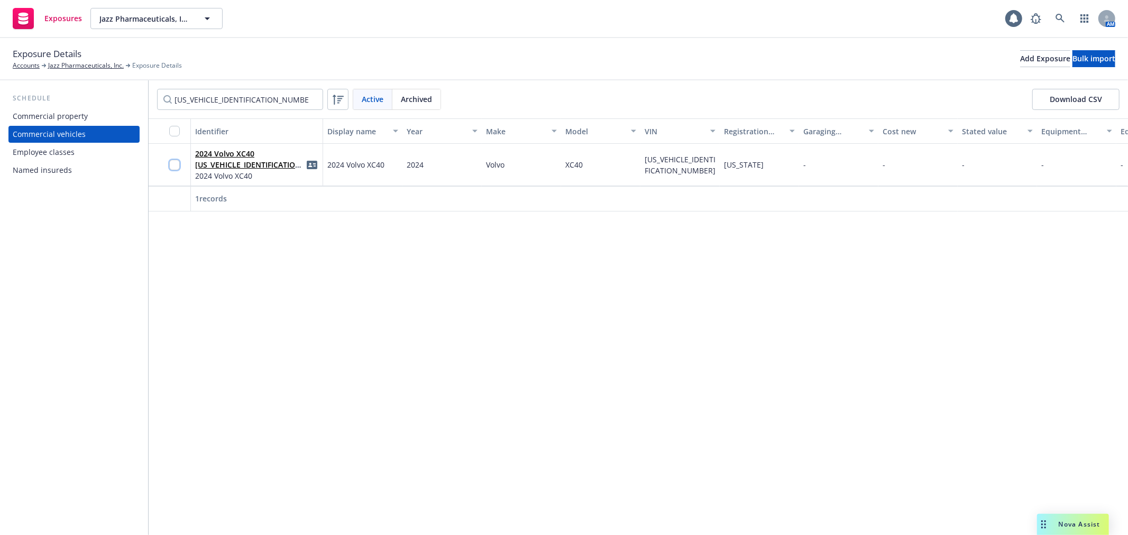
click at [175, 167] on input "checkbox" at bounding box center [174, 165] width 11 height 11
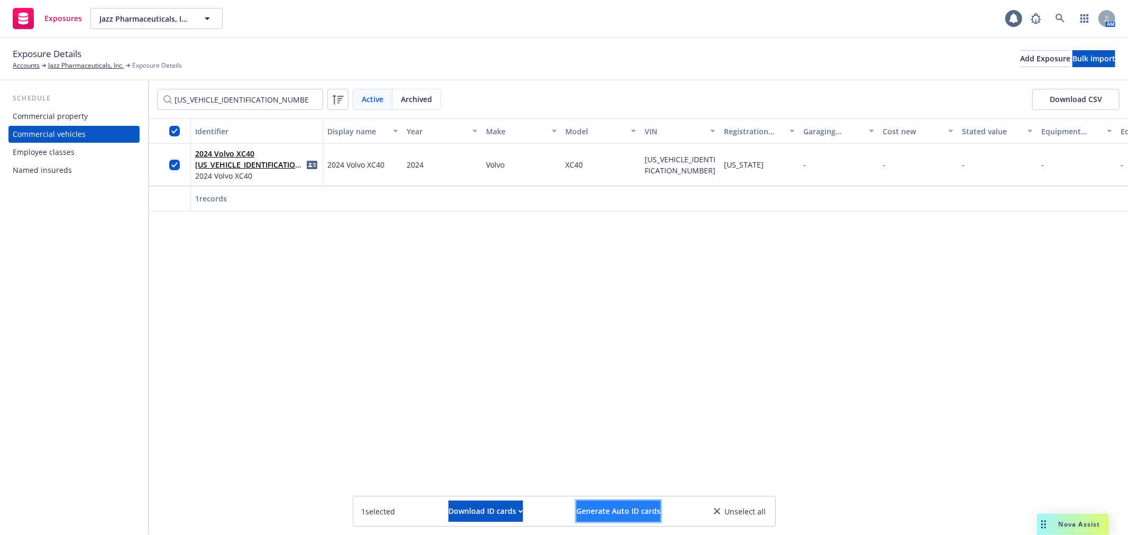
click at [658, 516] on button "Generate Auto ID cards" at bounding box center [618, 511] width 84 height 21
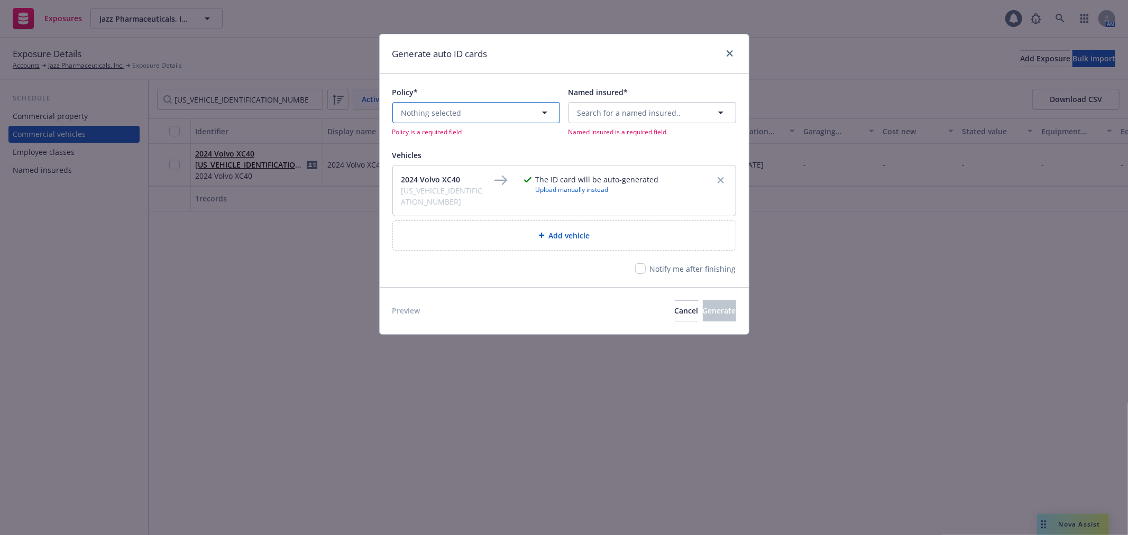
click at [473, 113] on button "Nothing selected" at bounding box center [476, 112] width 168 height 21
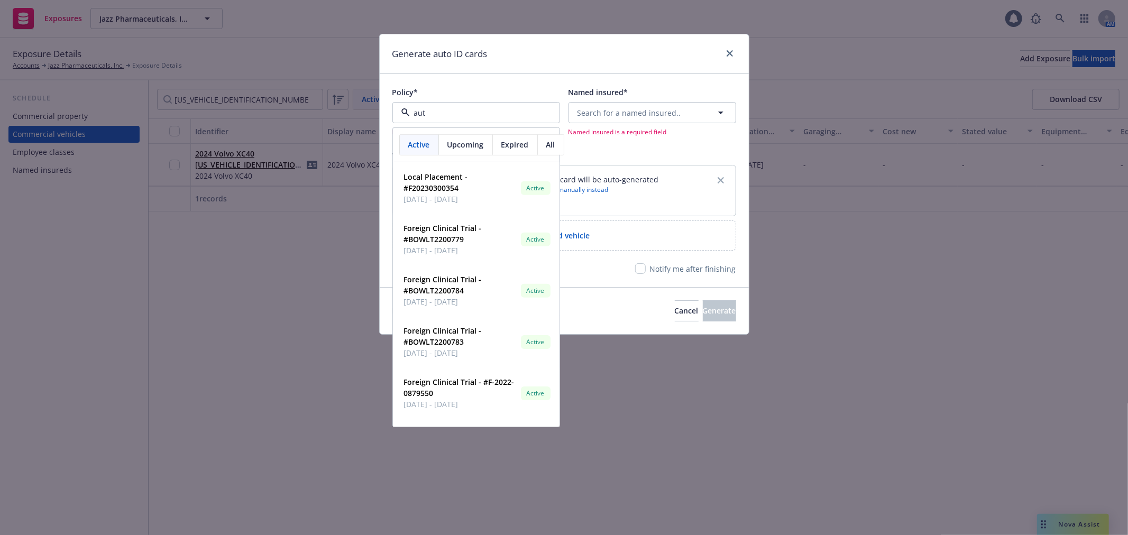
type input "auto"
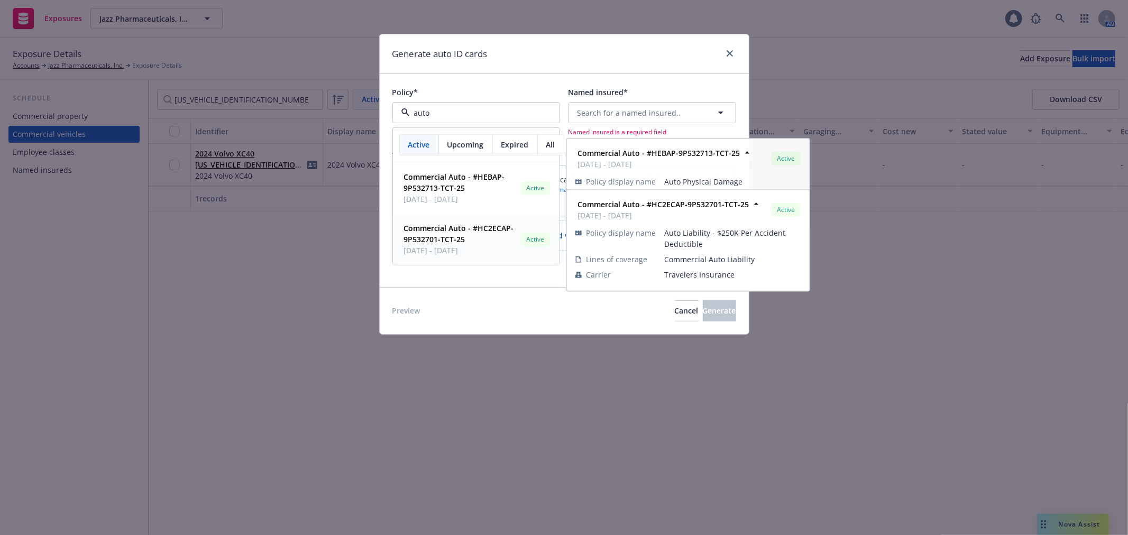
click at [471, 237] on span "Commercial Auto - #HC2ECAP-9P532701-TCT-25" at bounding box center [460, 234] width 113 height 22
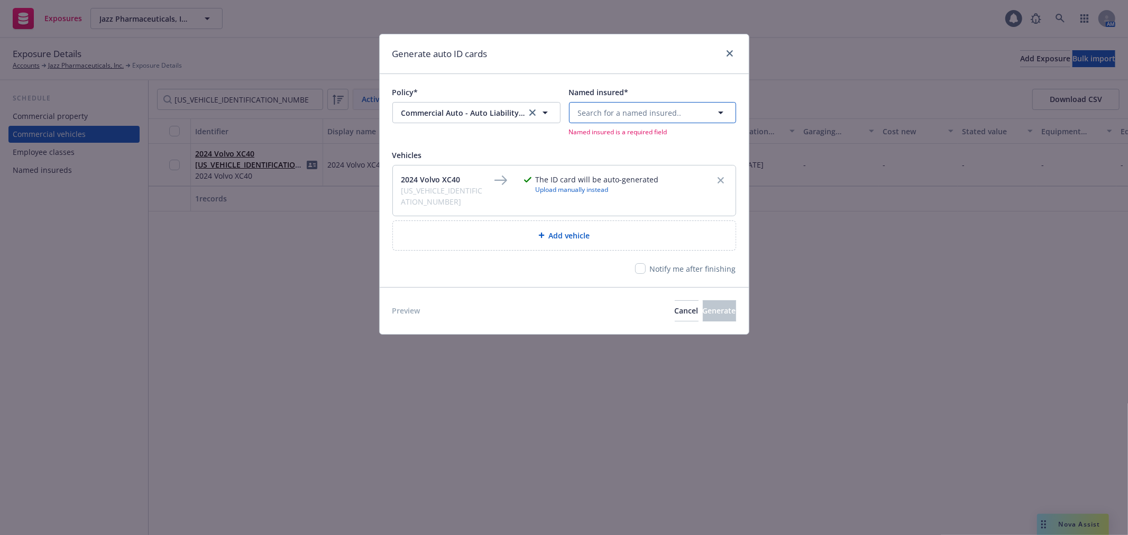
click at [647, 118] on button "Search for a named insured.." at bounding box center [652, 112] width 167 height 21
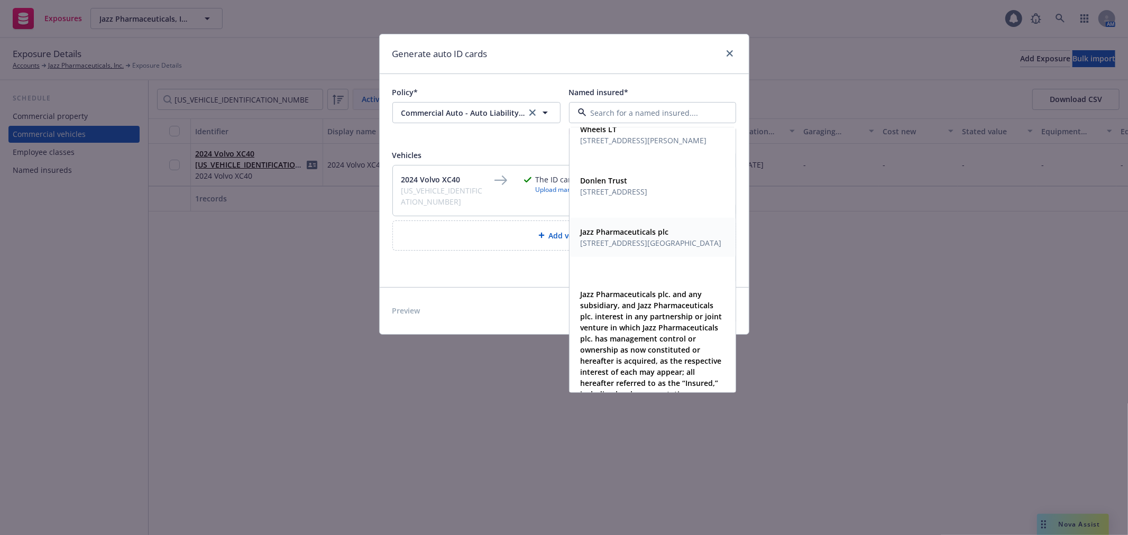
scroll to position [294, 0]
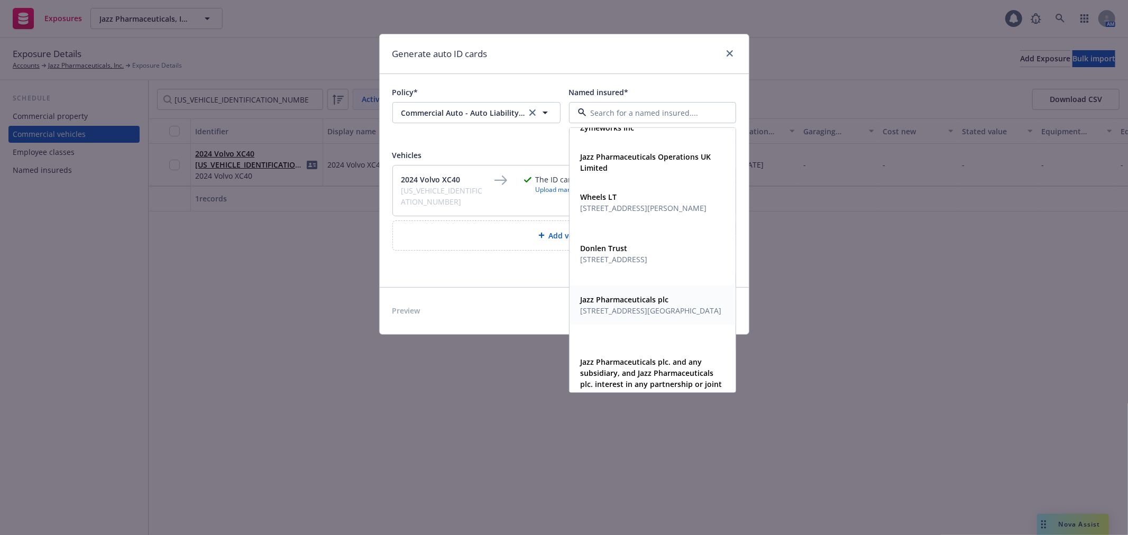
click at [652, 204] on span "[STREET_ADDRESS][PERSON_NAME]" at bounding box center [644, 208] width 126 height 11
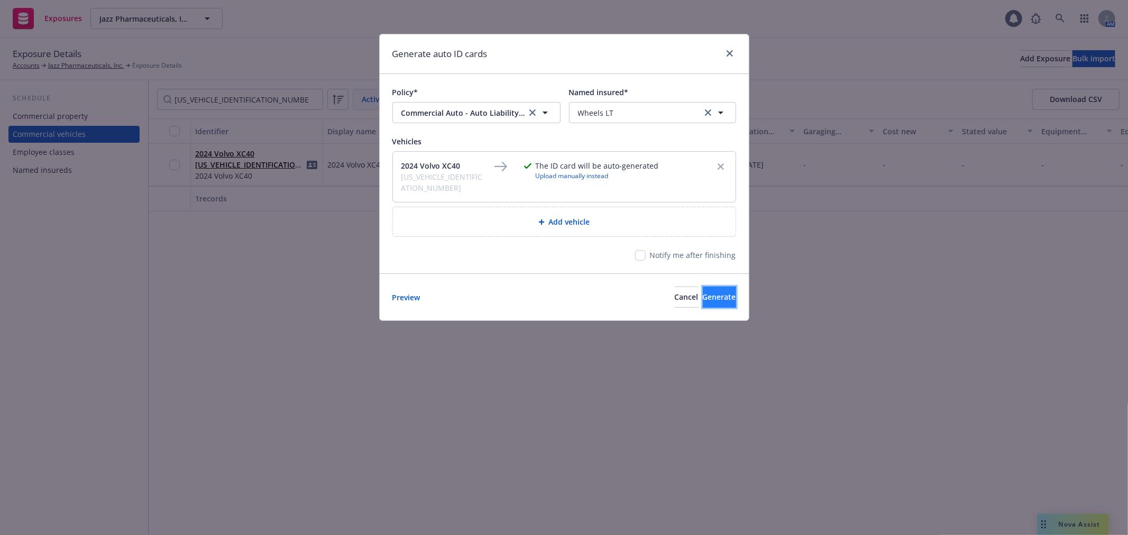
click at [718, 292] on span "Generate" at bounding box center [719, 297] width 33 height 10
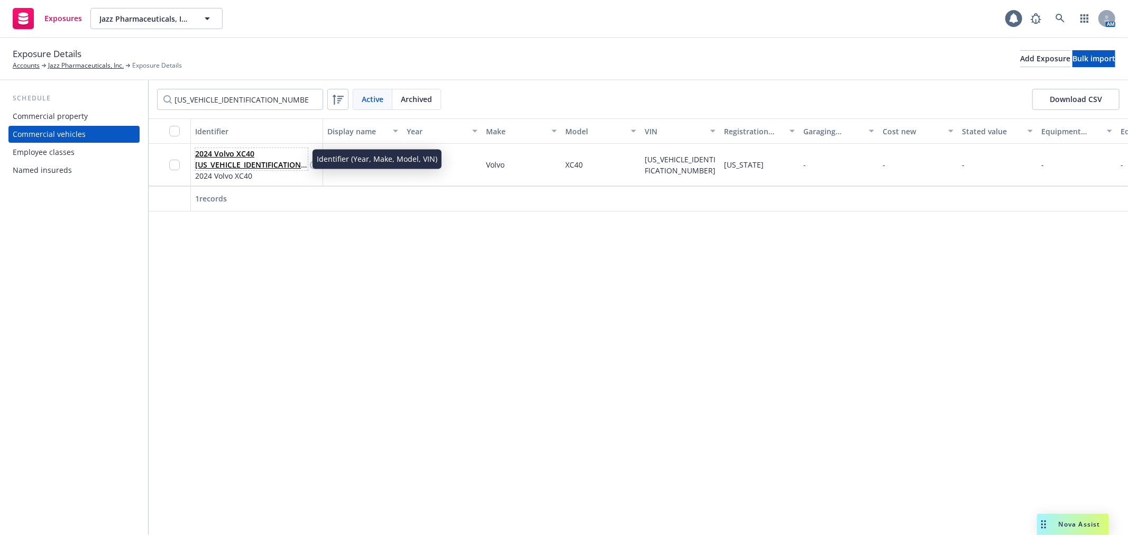
click at [217, 159] on span "2024 Volvo XC40 [US_VEHICLE_IDENTIFICATION_NUMBER]" at bounding box center [251, 159] width 113 height 22
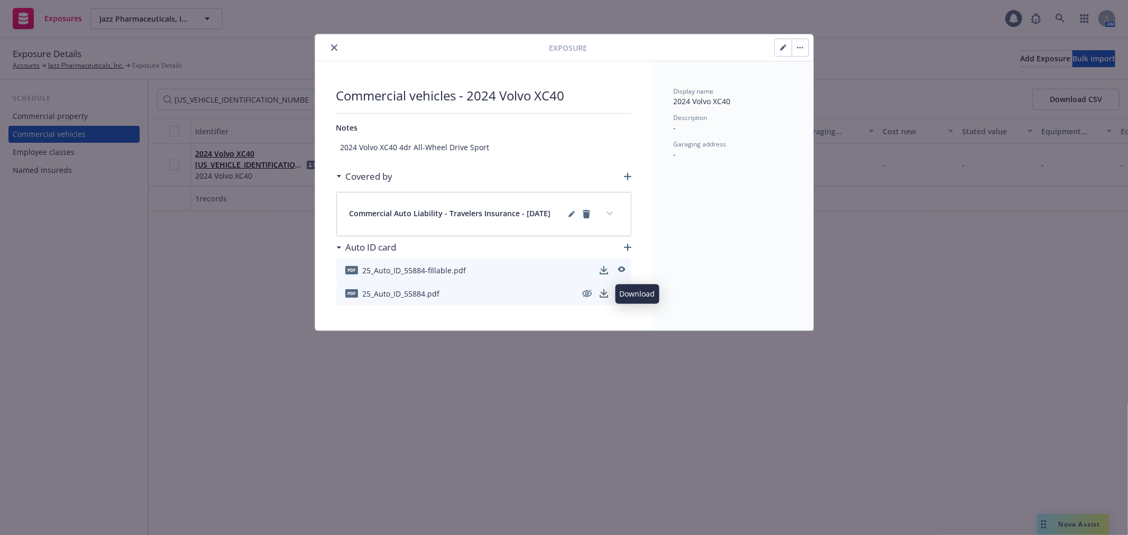
click at [604, 292] on icon "download" at bounding box center [604, 293] width 8 height 8
click at [332, 47] on icon "close" at bounding box center [334, 47] width 6 height 6
